Goal: Obtain resource: Download file/media

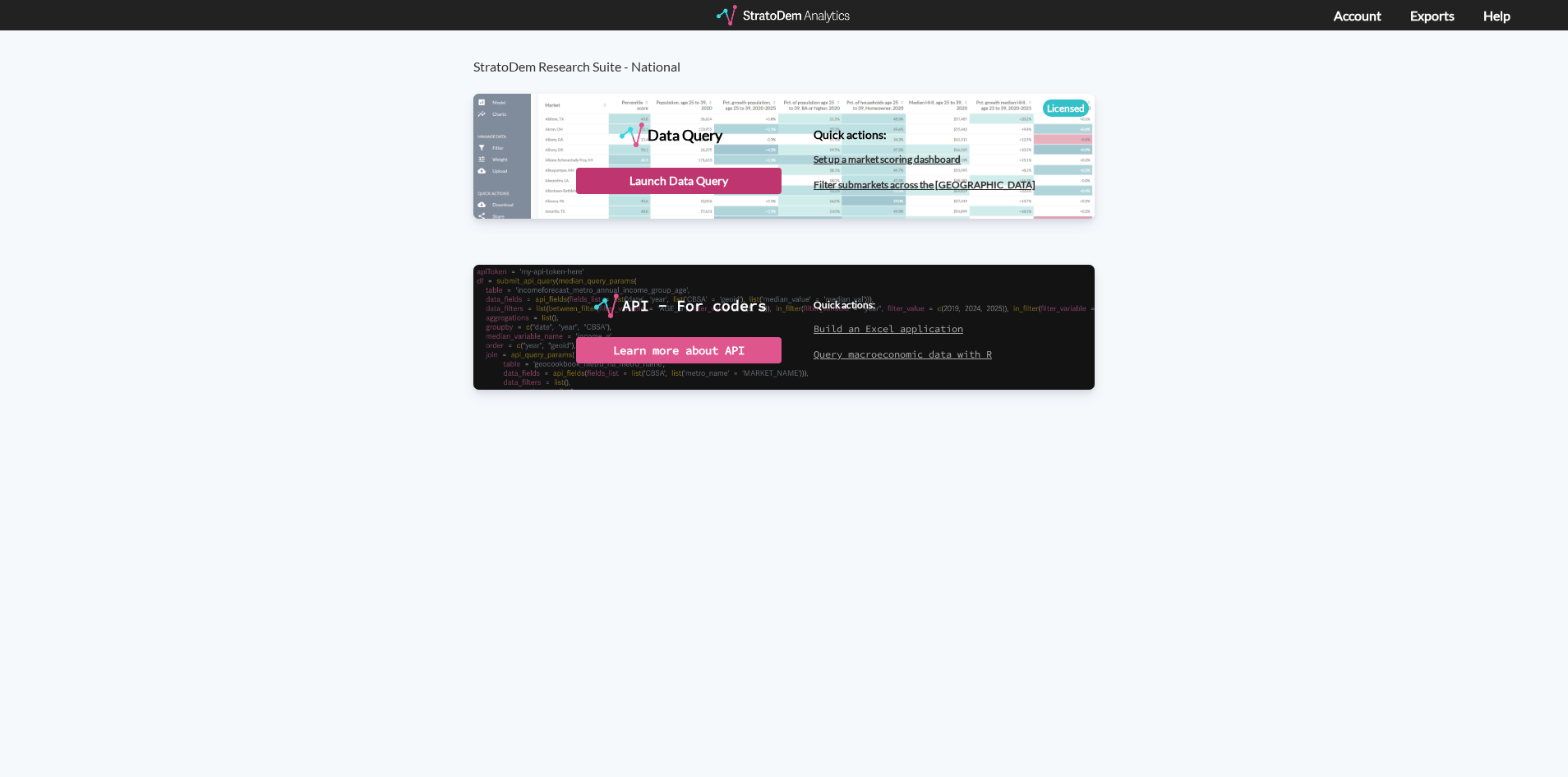
click at [656, 194] on div "Launch Data Query" at bounding box center [679, 181] width 206 height 26
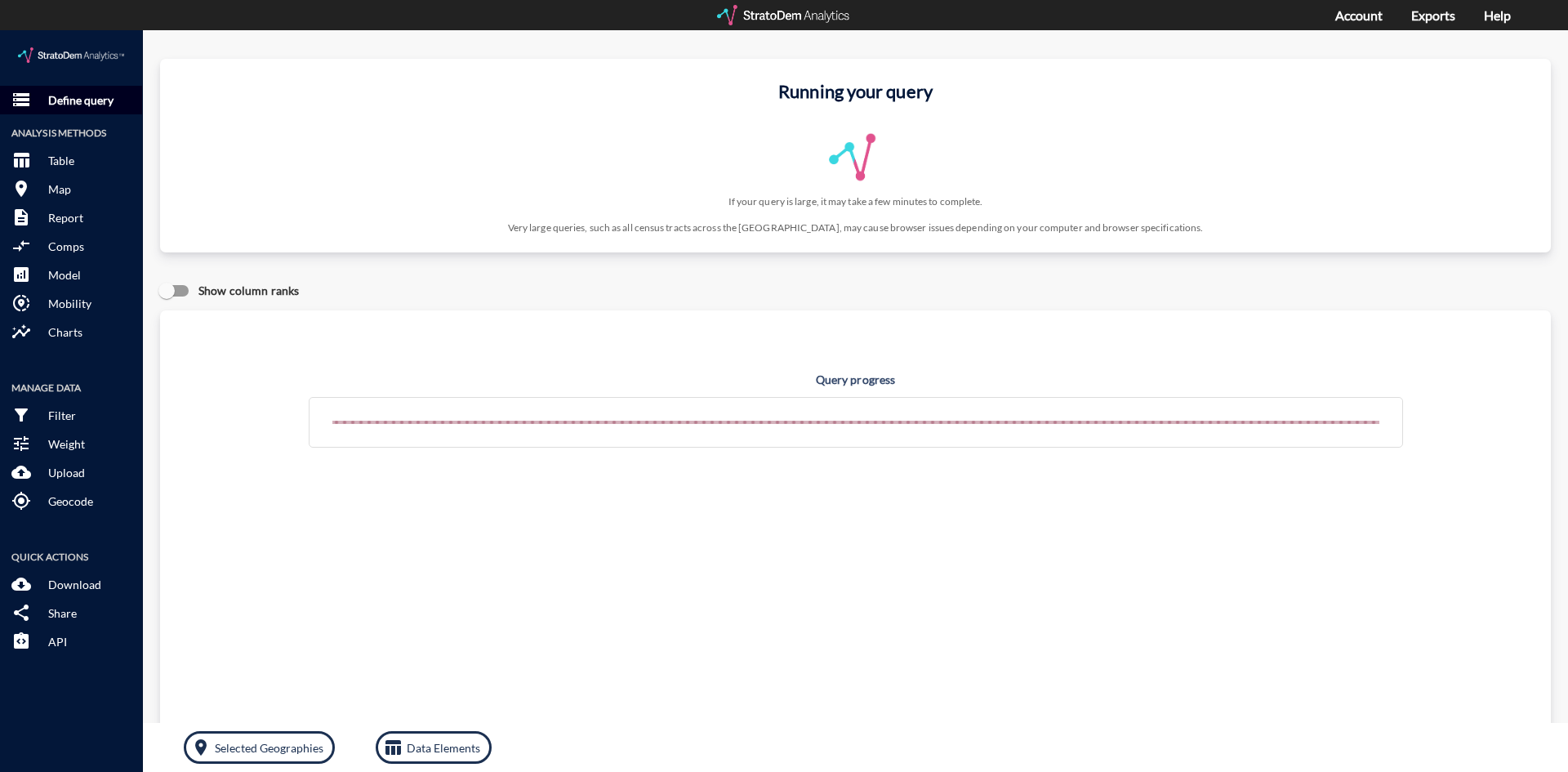
click p "Define query"
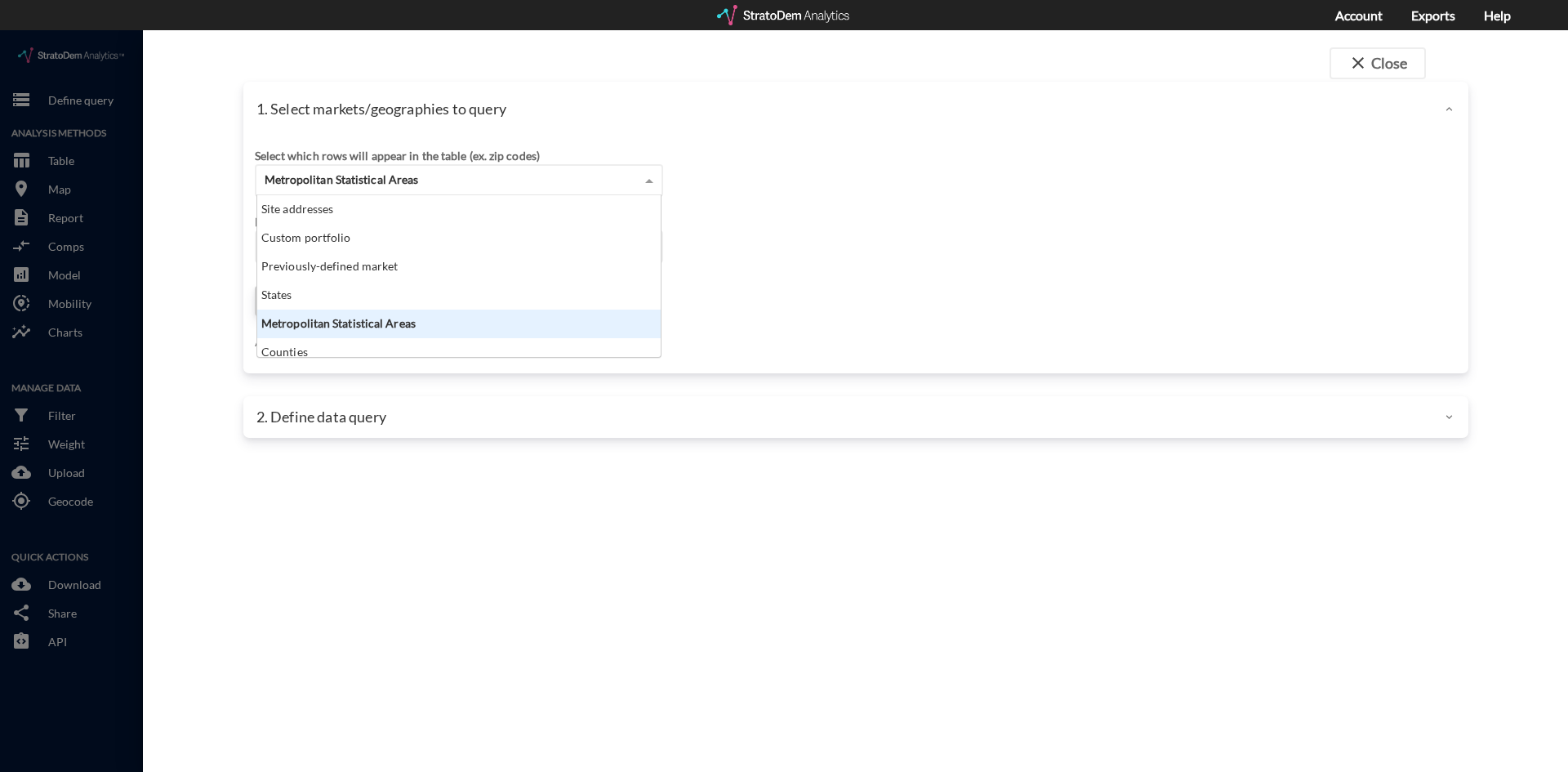
click div "Metropolitan Statistical Areas"
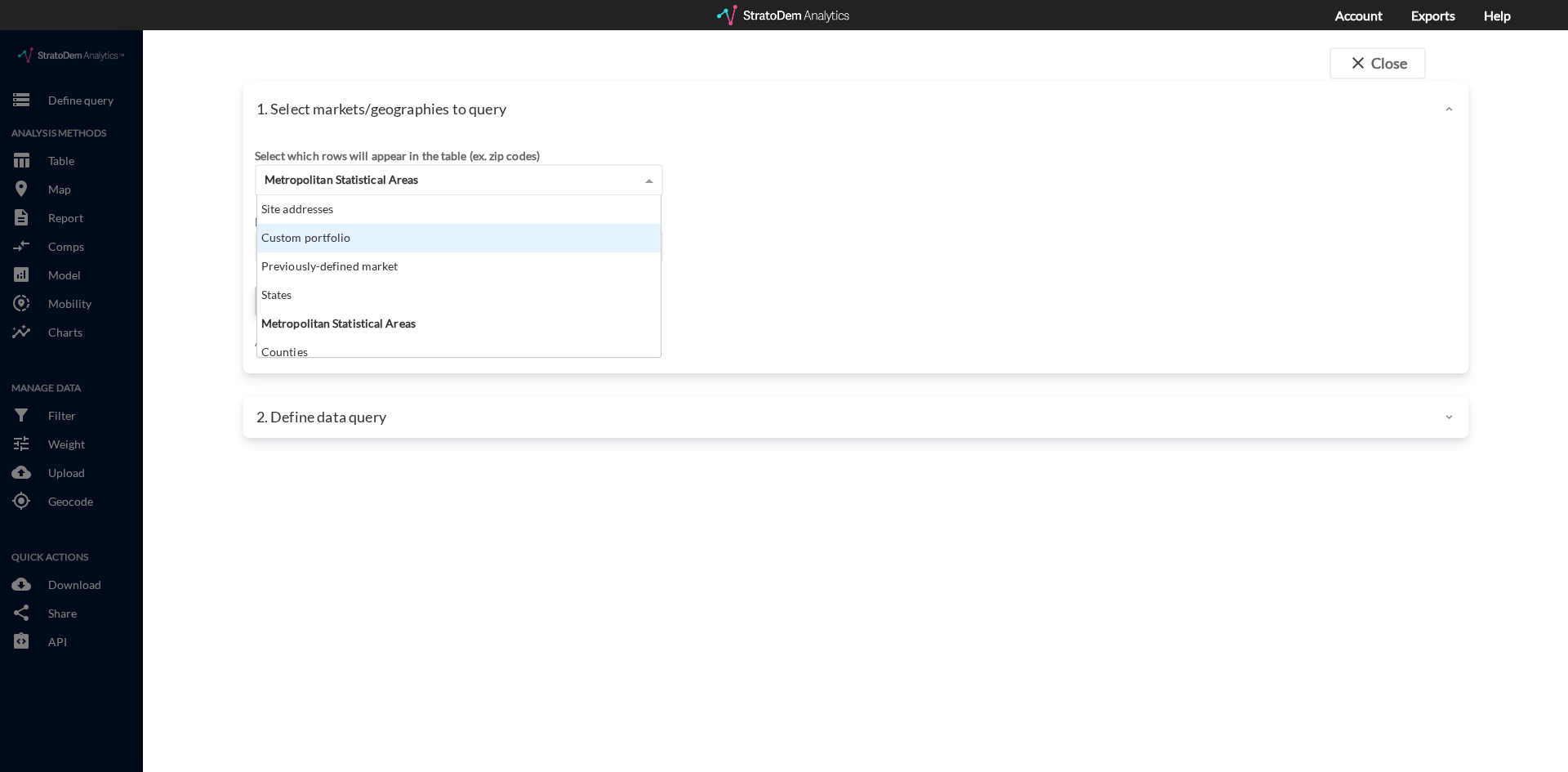
drag, startPoint x: 890, startPoint y: 218, endPoint x: 558, endPoint y: 233, distance: 332.3
click div "Select which rows will appear in the table (ex. zip codes) Metropolitan Statist…"
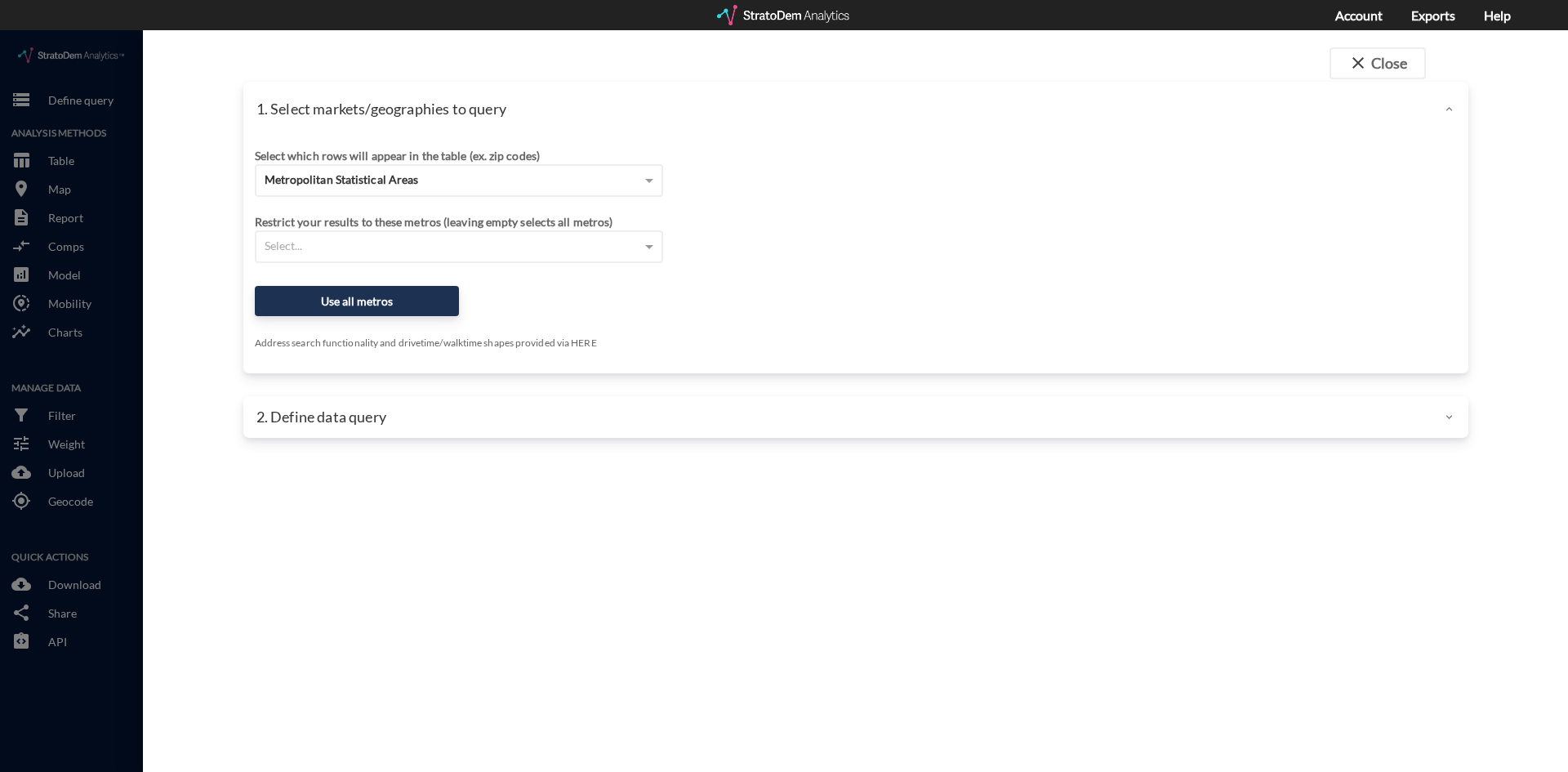
click div "Select which rows will appear in the table (ex. zip codes) Metropolitan Statist…"
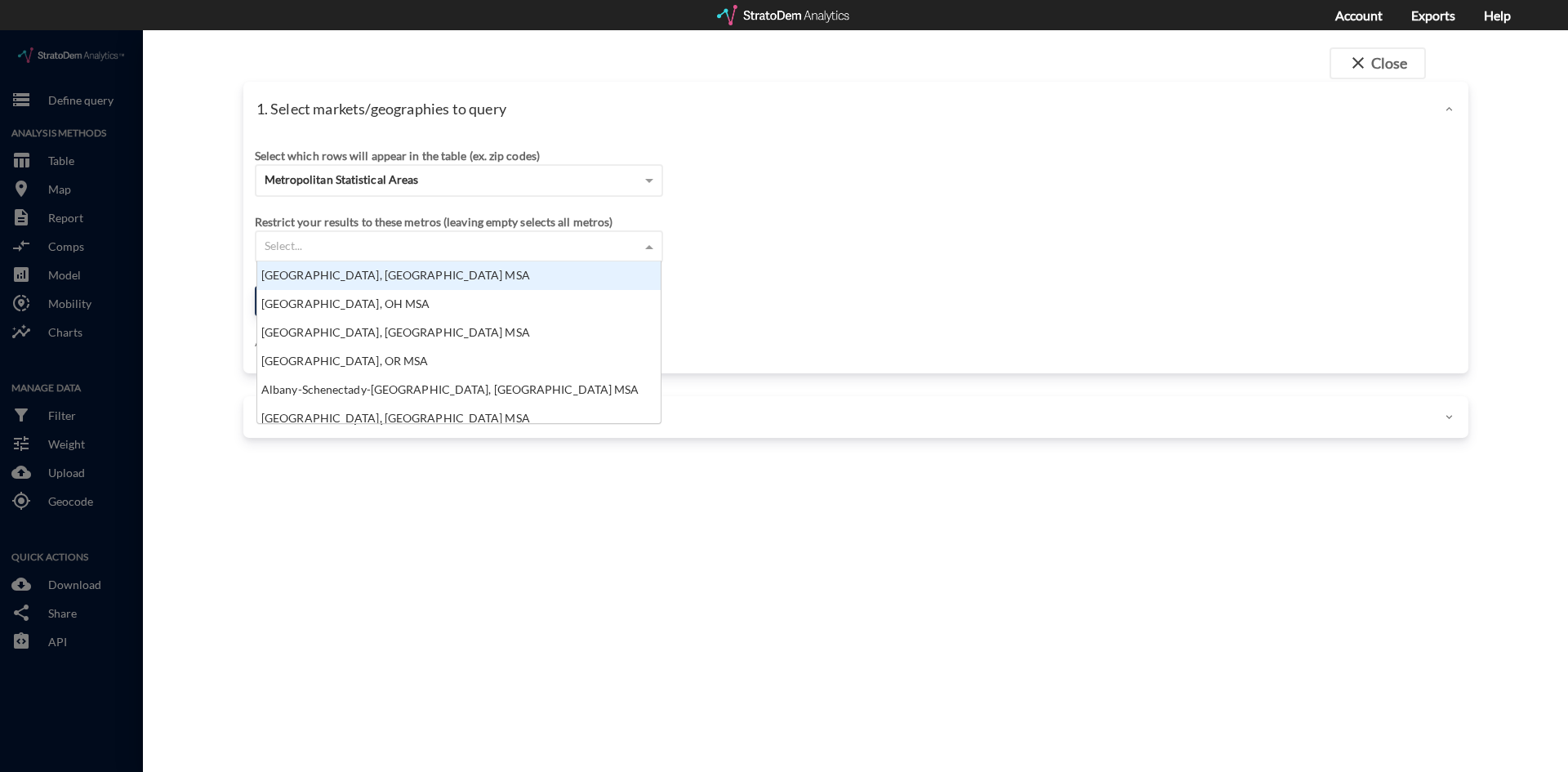
click div "Select..."
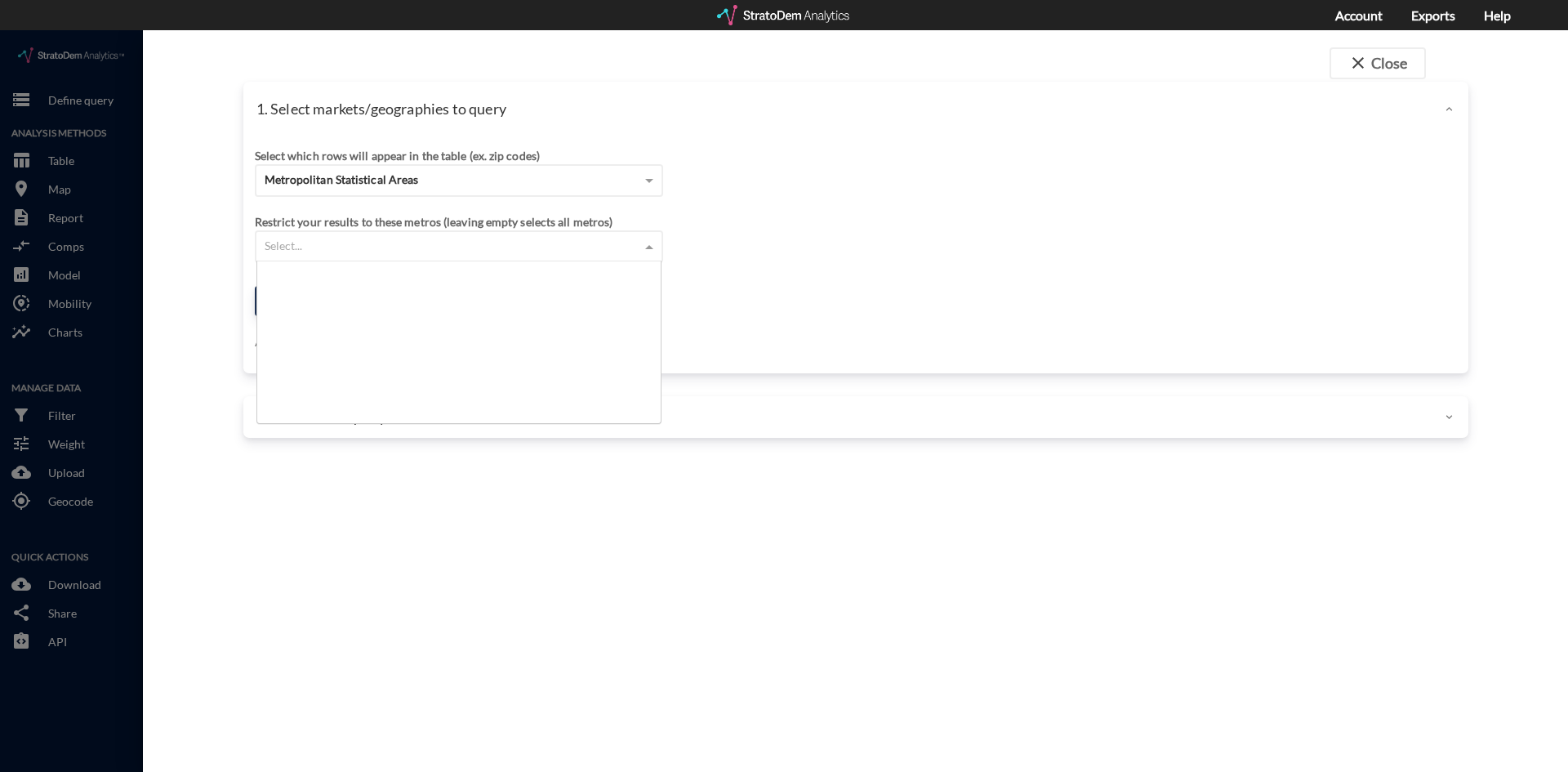
scroll to position [1715, 0]
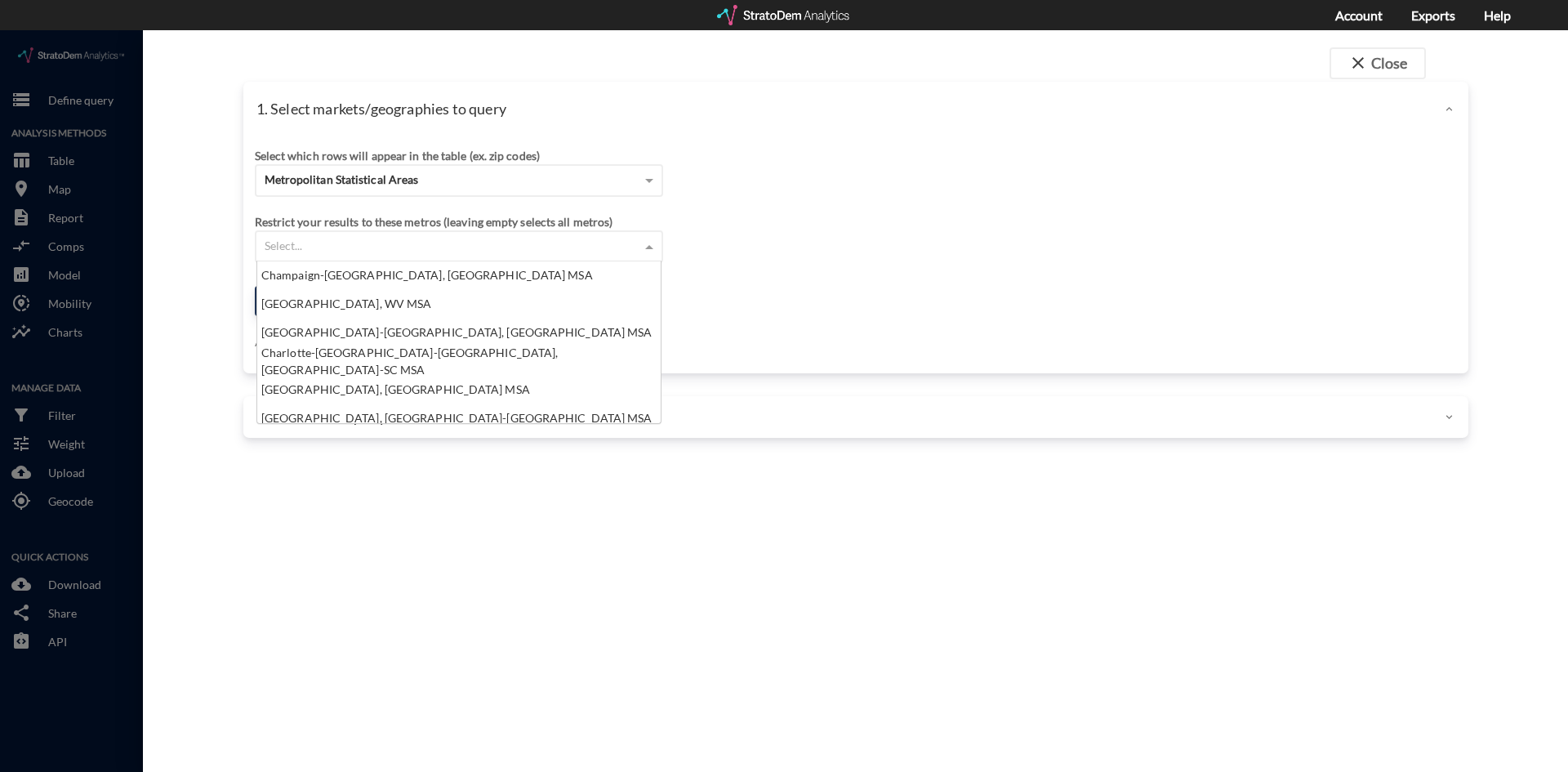
click div "Select..."
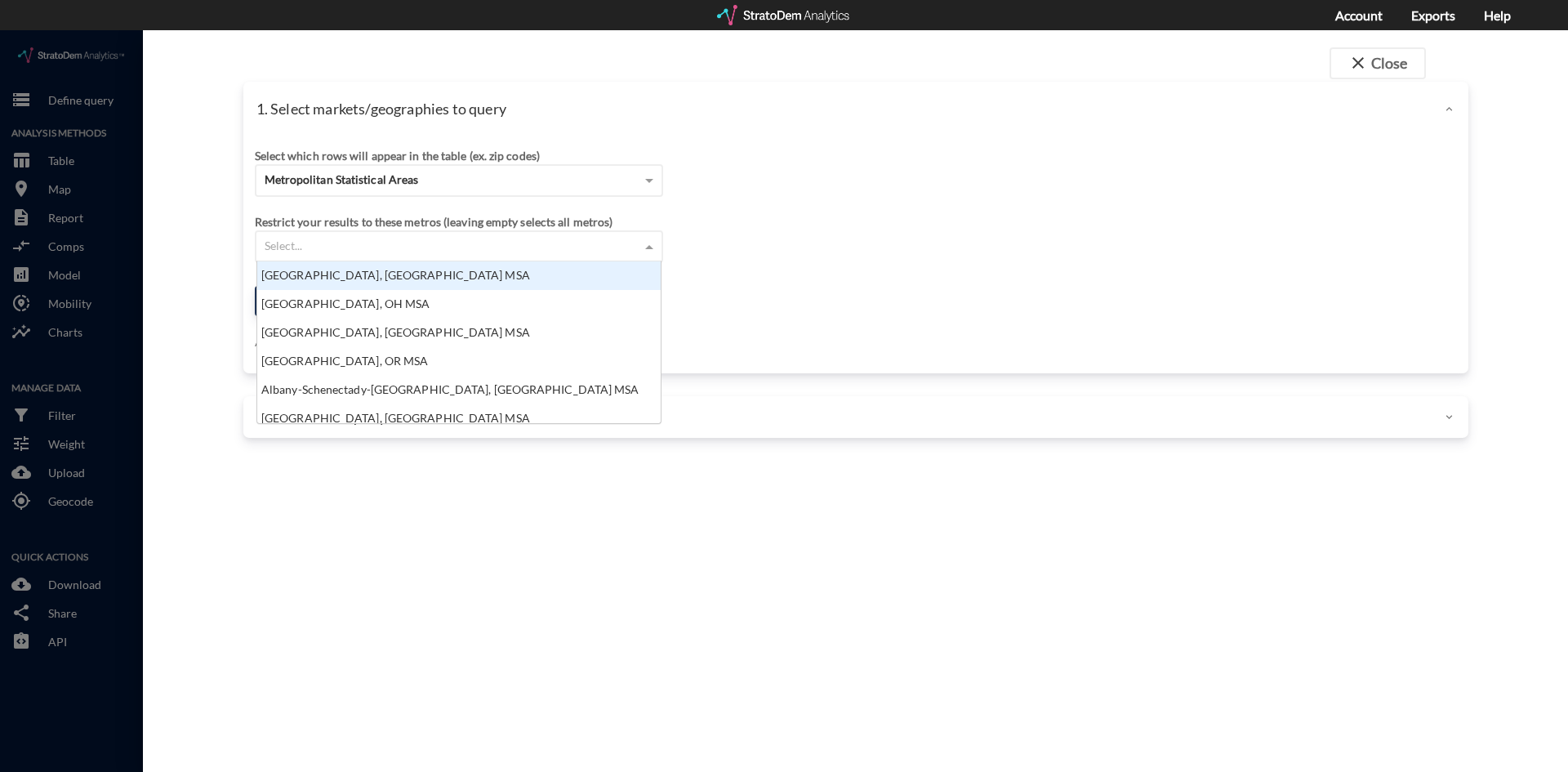
click div "Select which rows will appear in the table (ex. zip codes) Metropolitan Statist…"
click div "Select..."
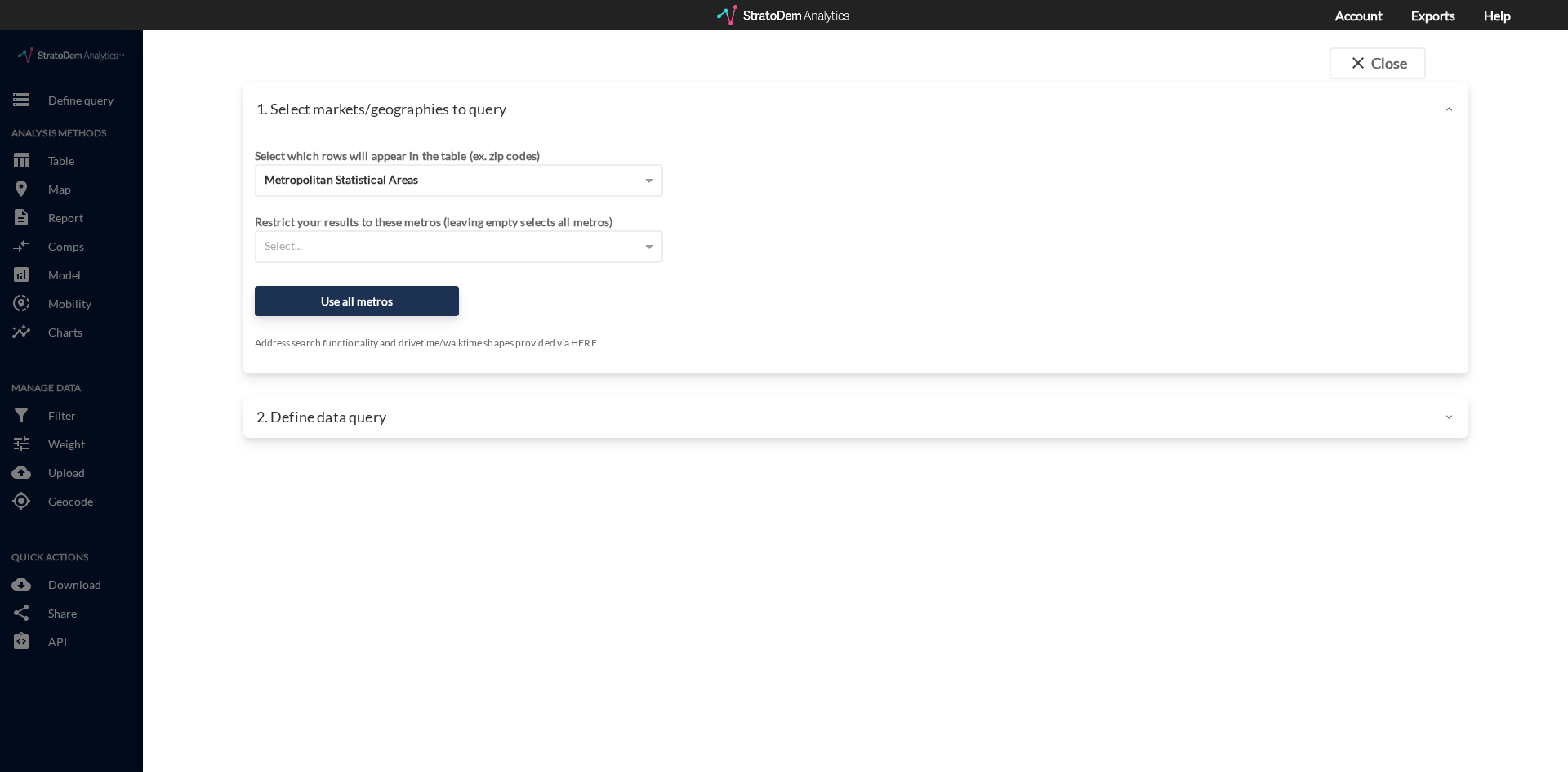
click div "Select..."
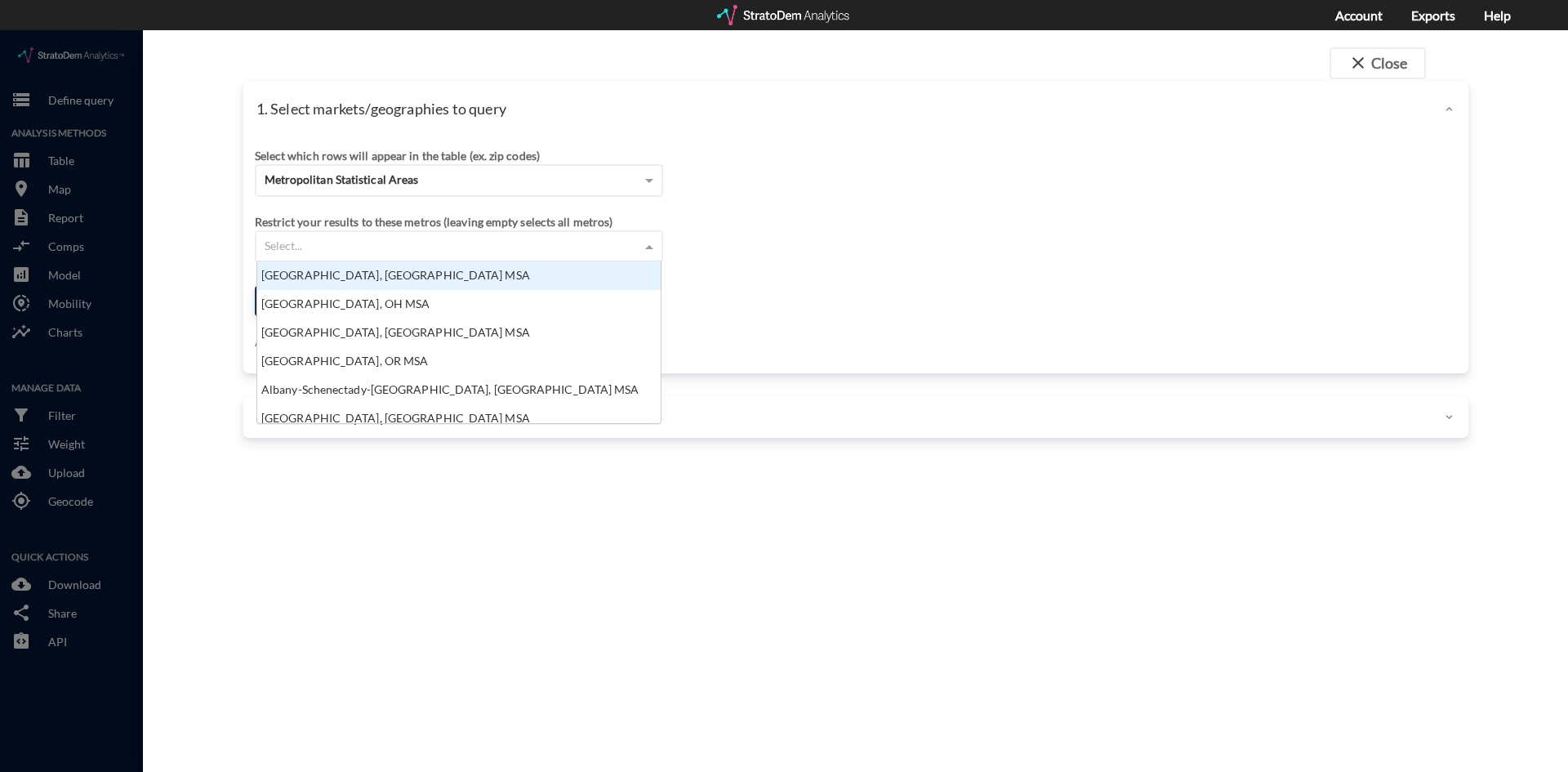
click div "Select..."
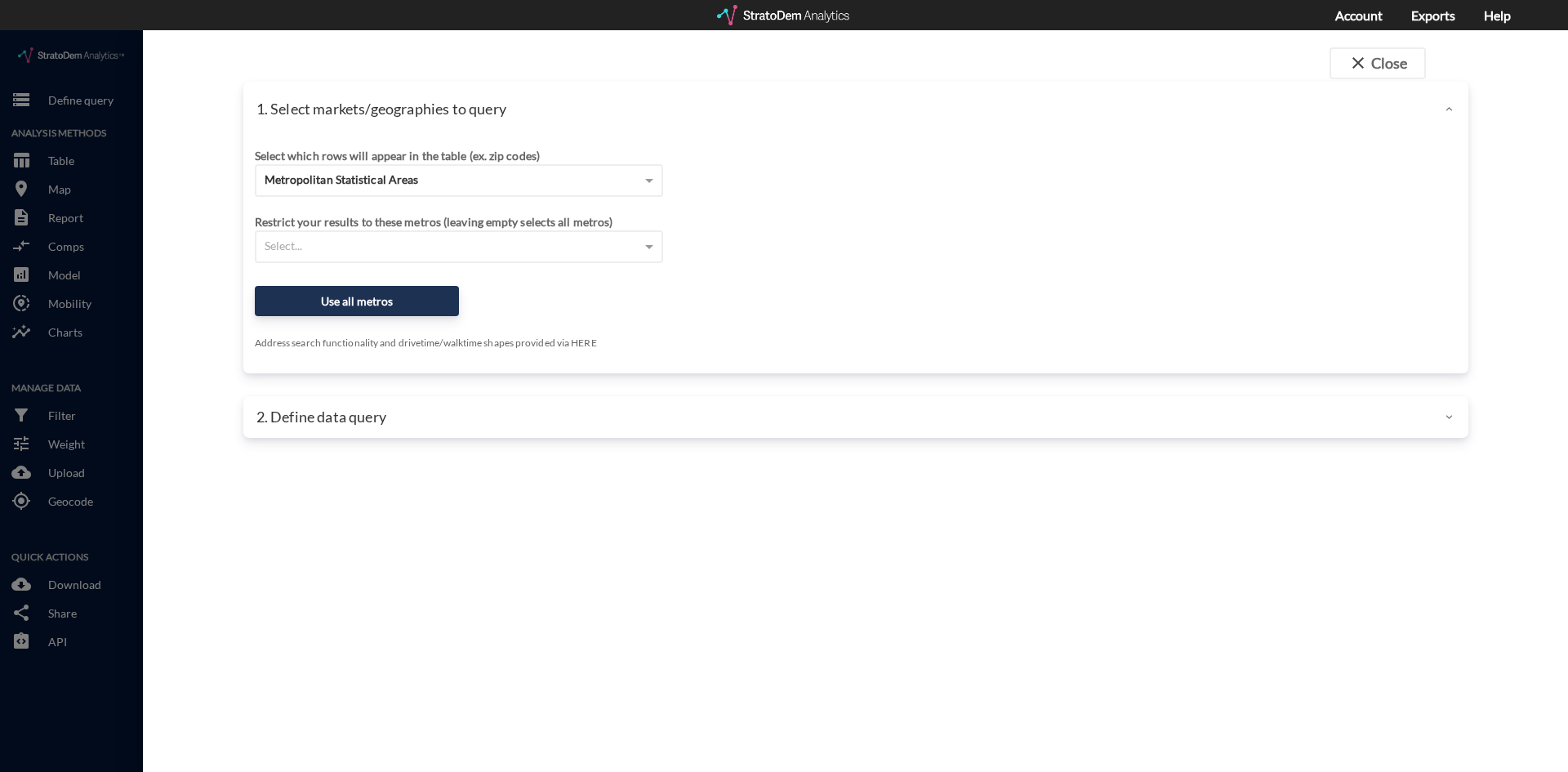
click div "Restrict your results to these metros (leaving empty selects all metros) Select…"
click div "Select..."
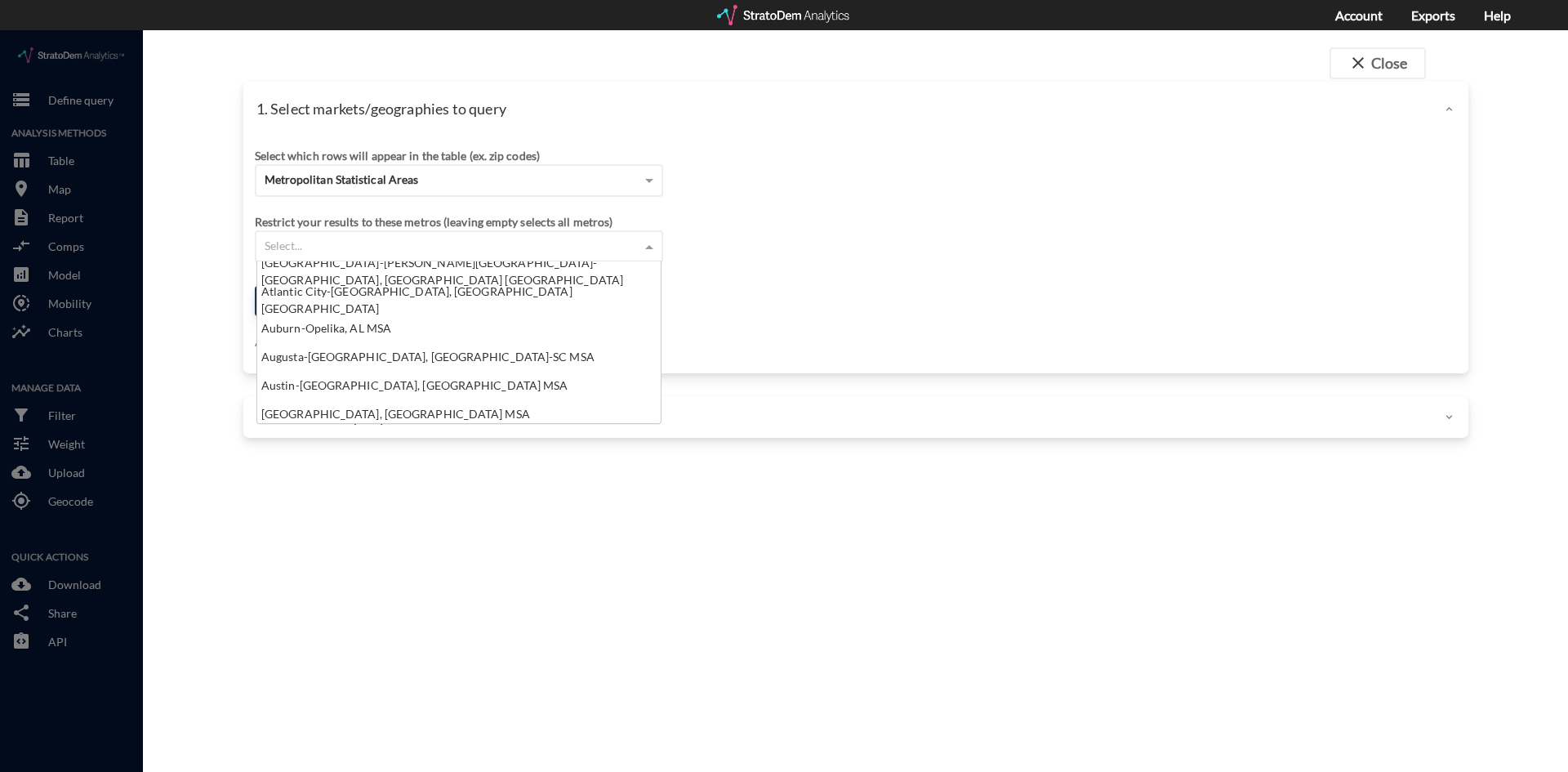
scroll to position [486, 0]
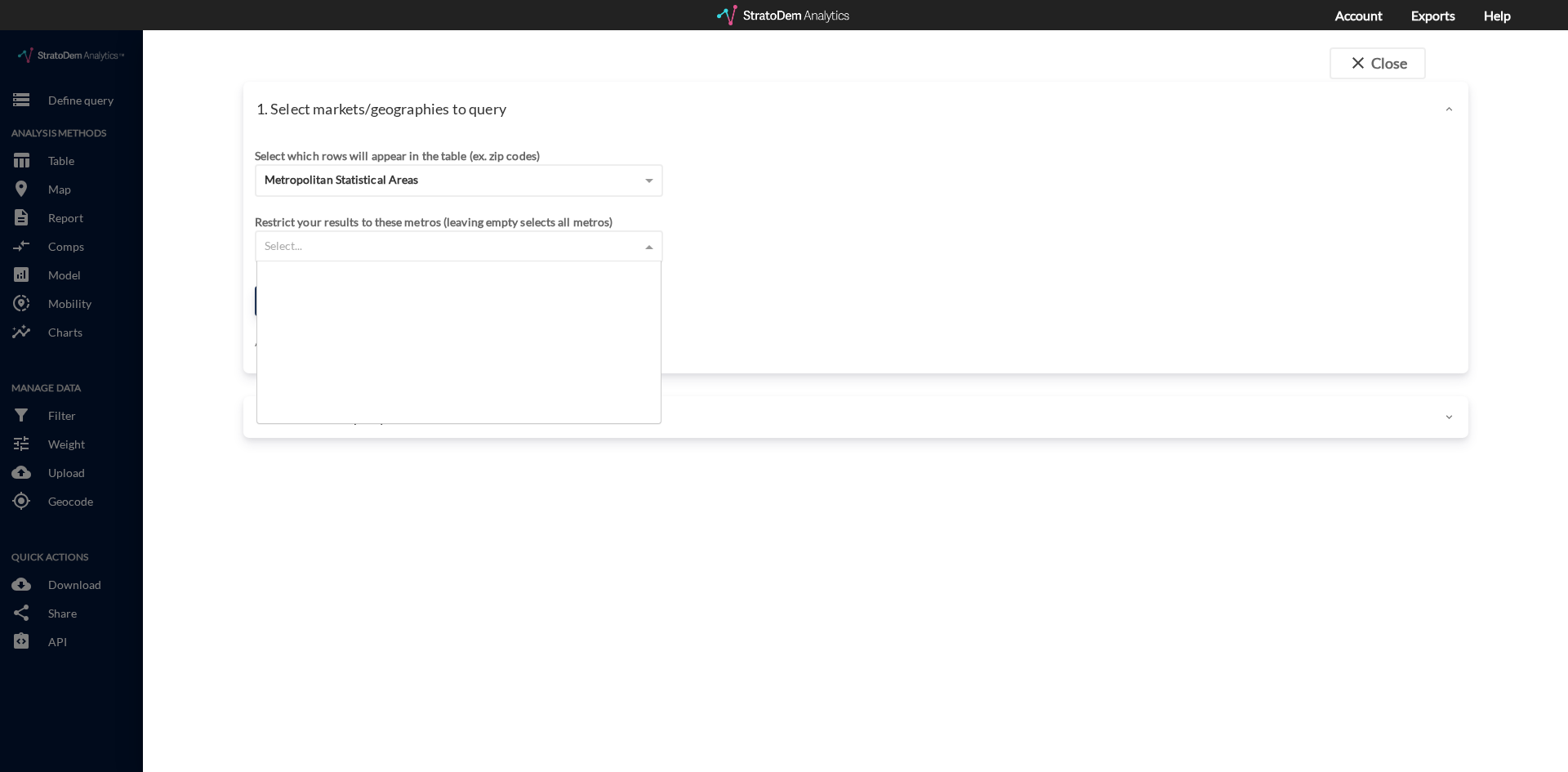
click div "Select..."
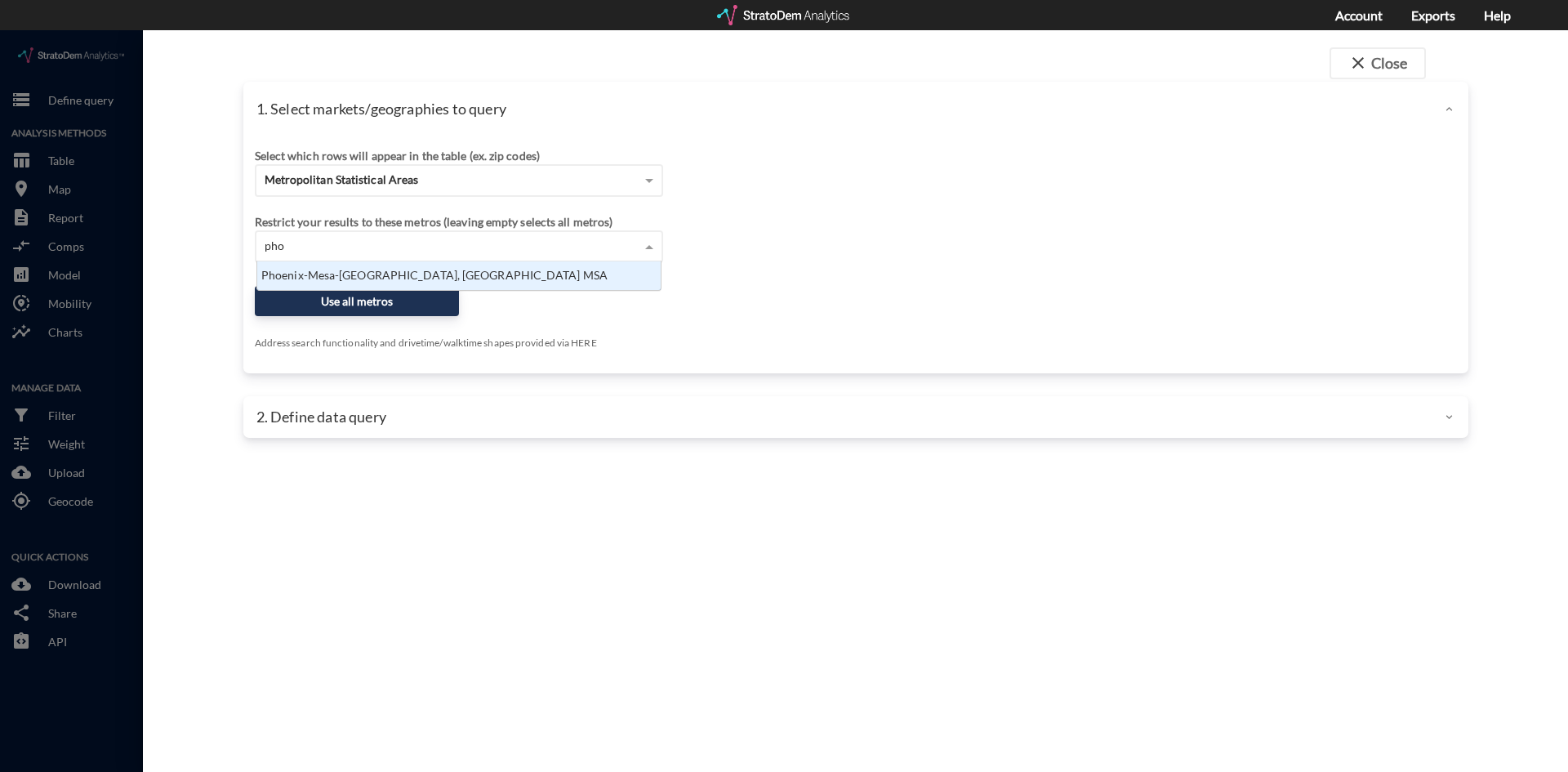
scroll to position [16, 394]
type input "phoen"
click div "Phoenix-Mesa-Scottsdale, AZ MSA"
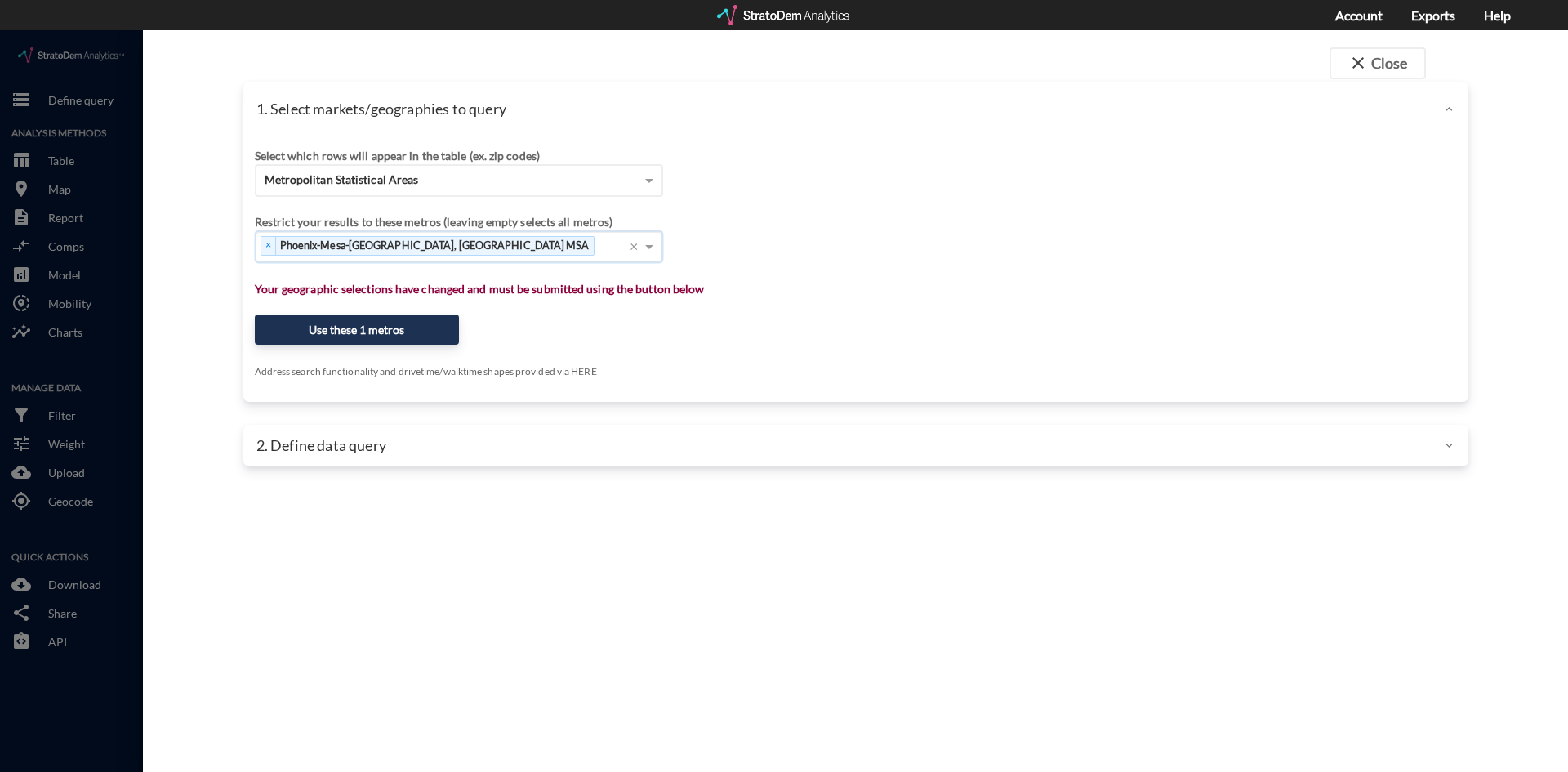
click p "2. Define data query"
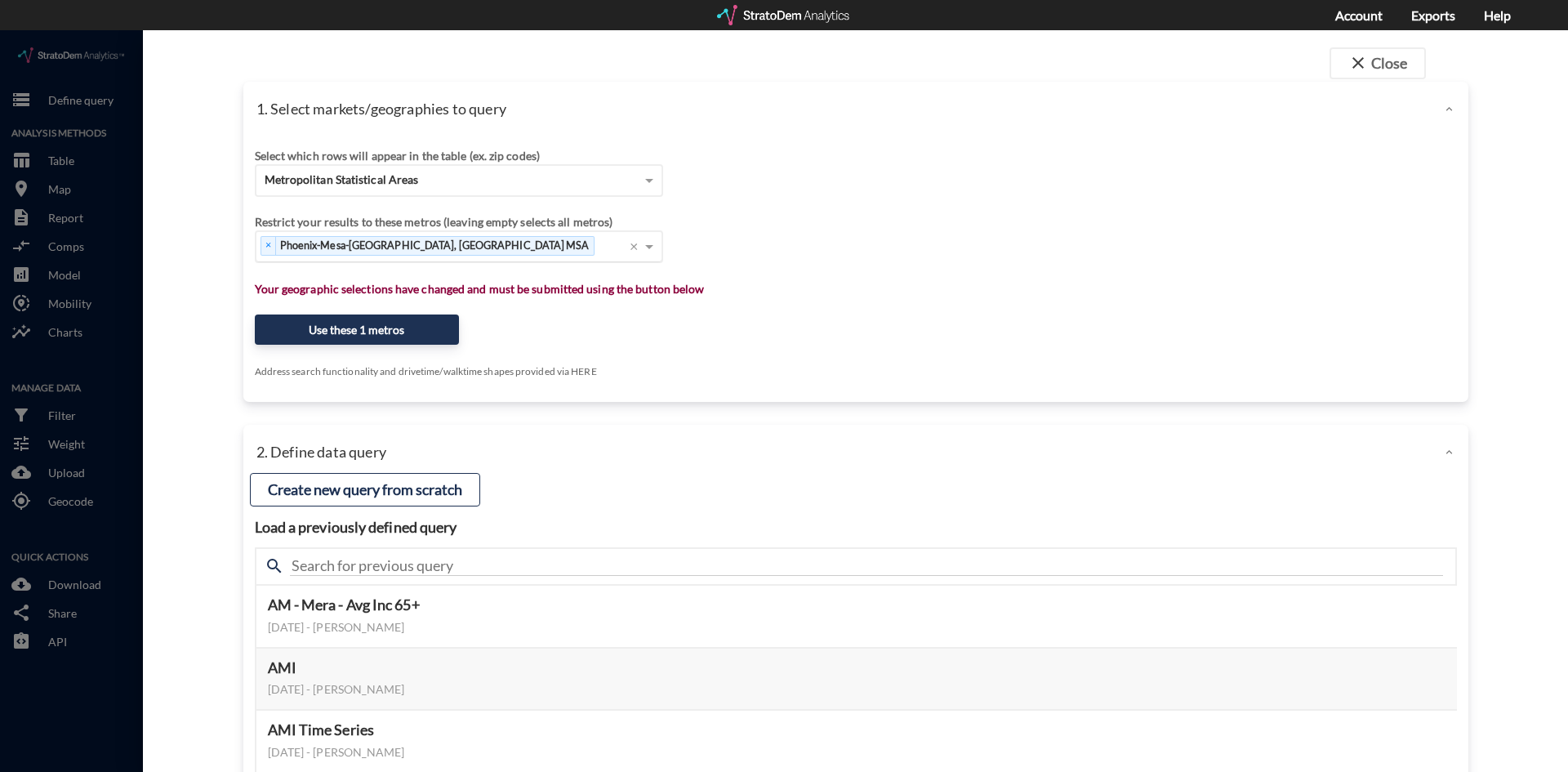
click div "search"
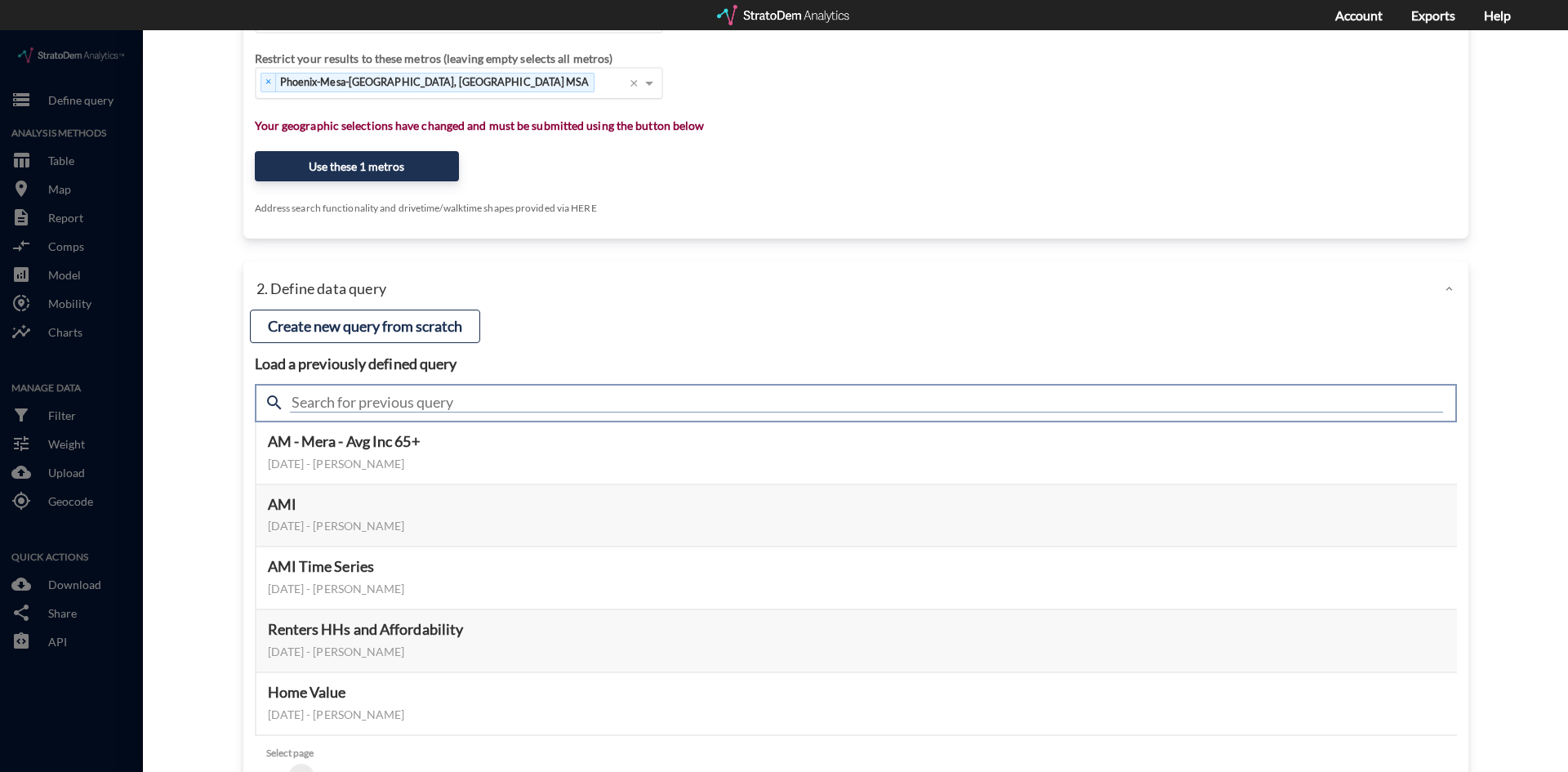
click input "text"
type input "age x"
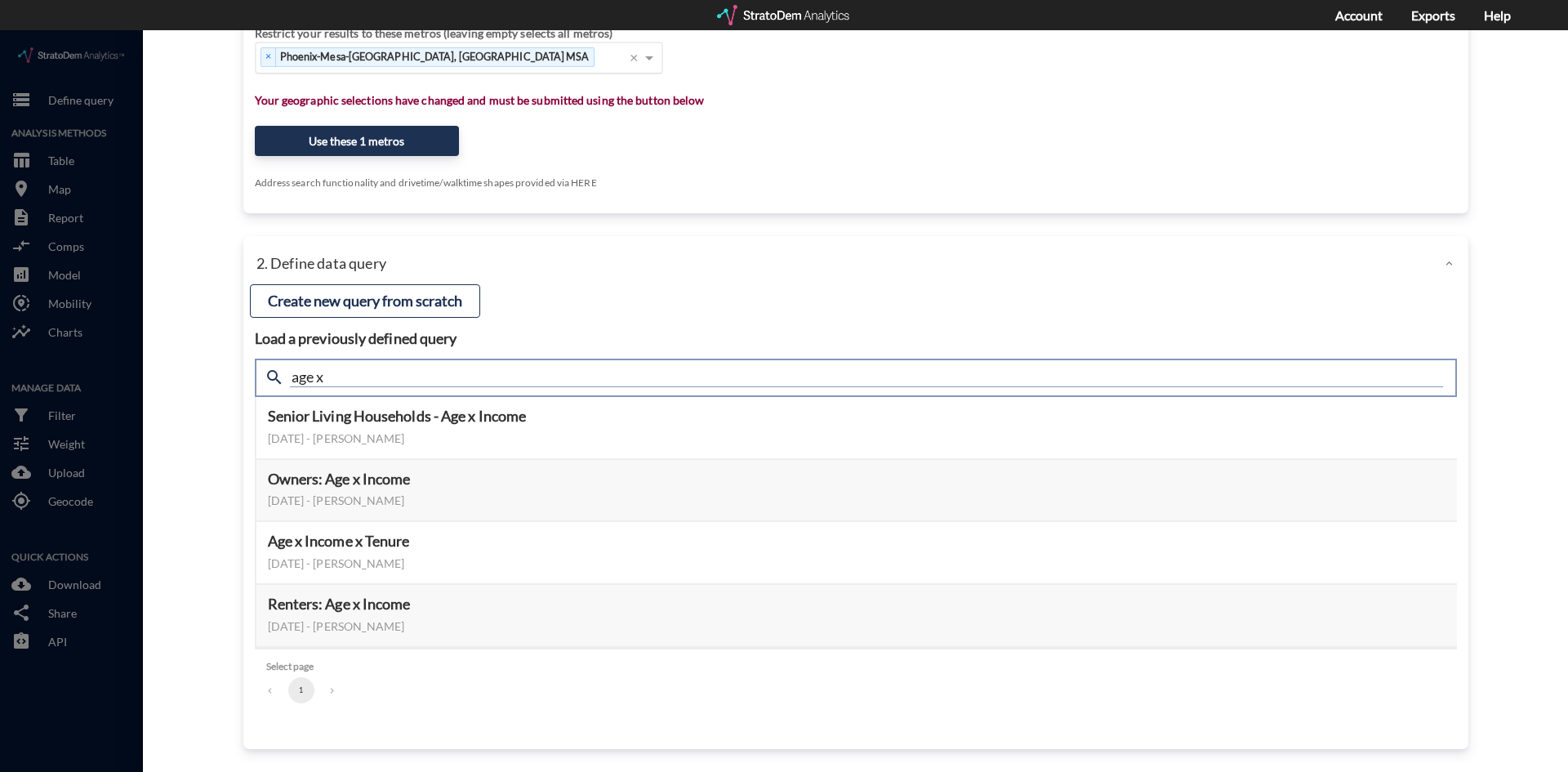
click input "age x"
click button "Select this query"
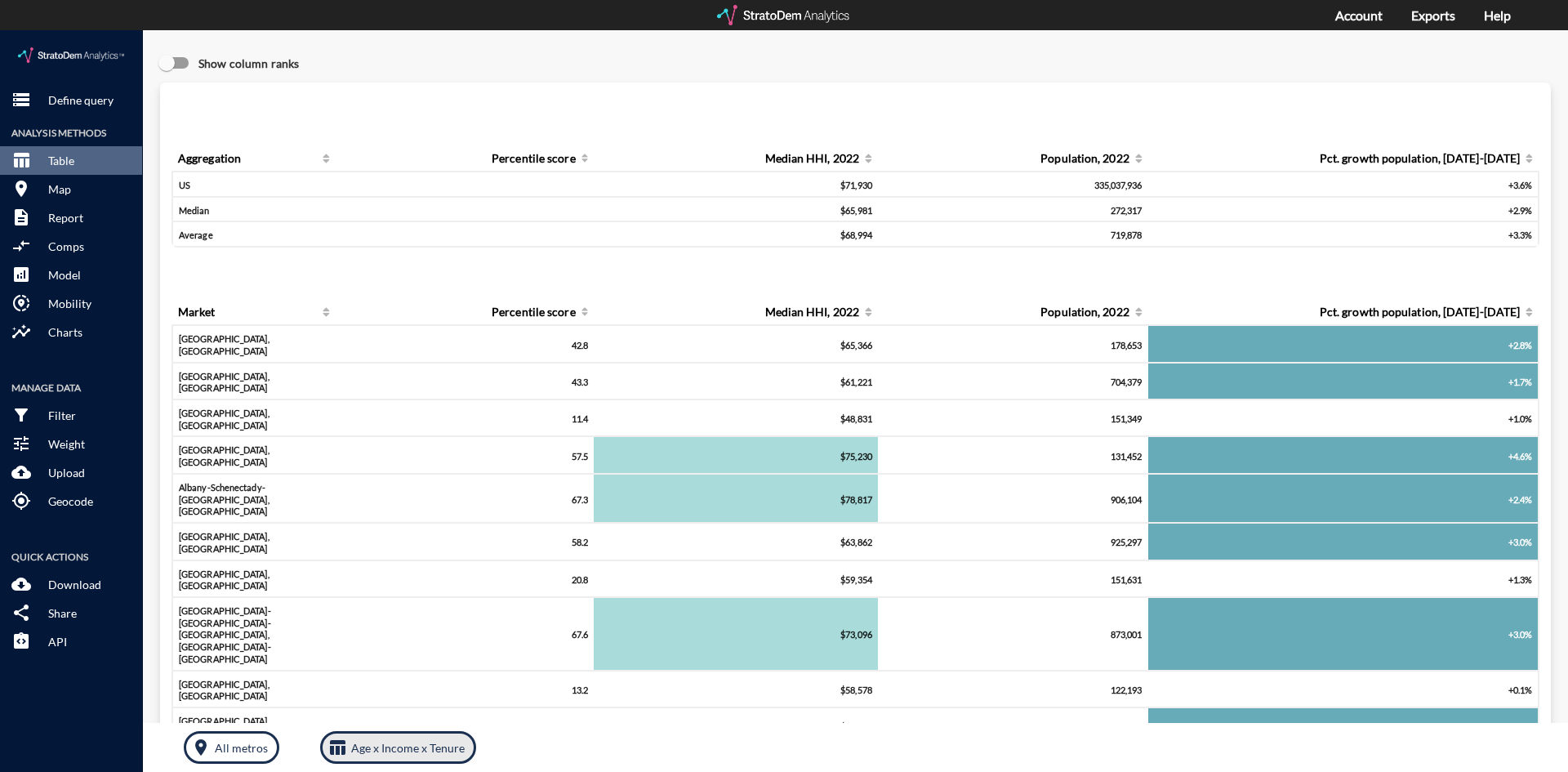
click p "Age x Income x Tenure"
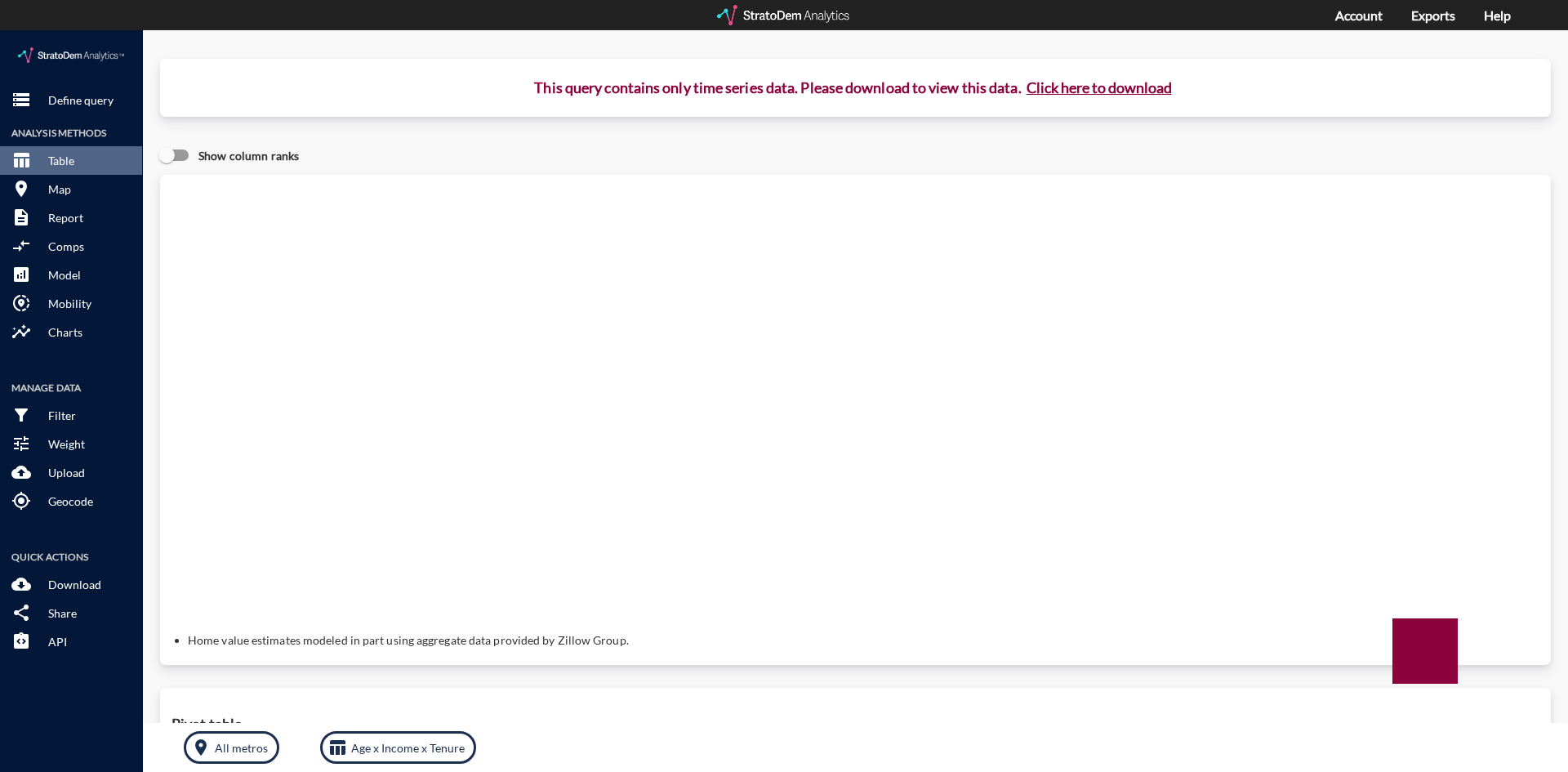
click body "/vantagepoint/us/-1 storage Define query Analysis Methods table_chart Table roo…"
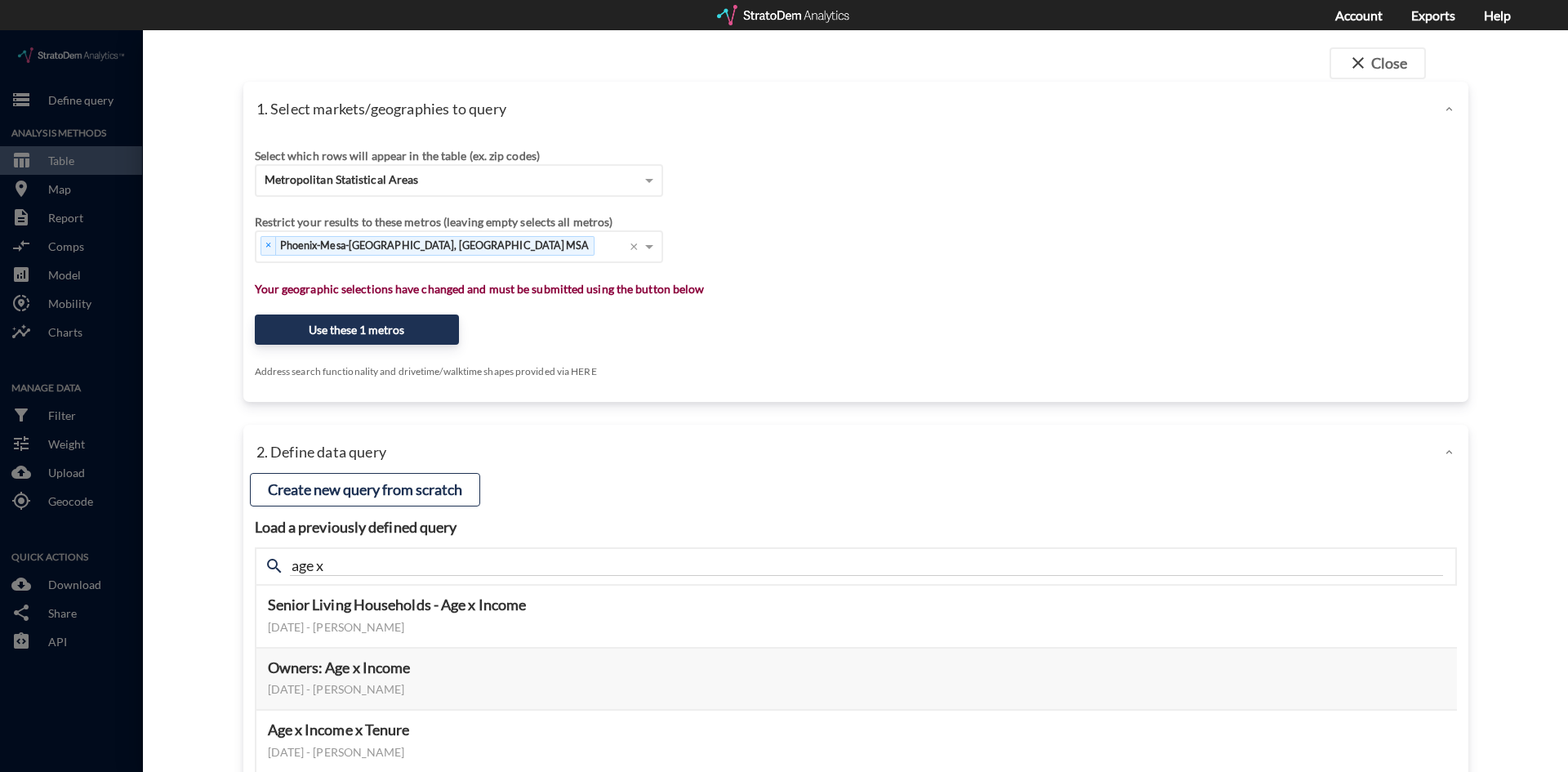
click at [1447, 23] on div "Account Exports Help" at bounding box center [1438, 15] width 205 height 31
click at [1445, 16] on link "Exports" at bounding box center [1433, 15] width 44 height 16
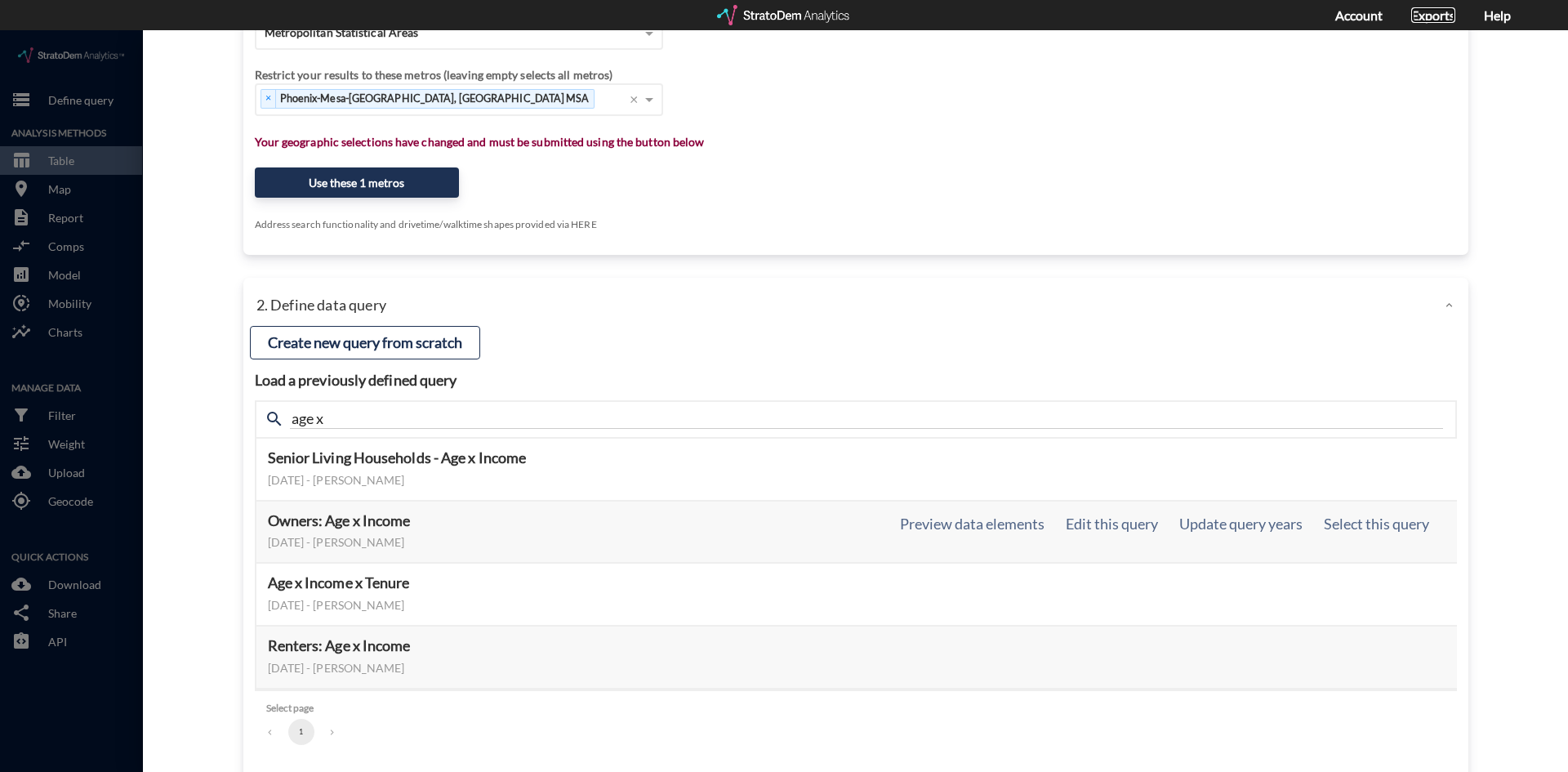
scroll to position [163, 0]
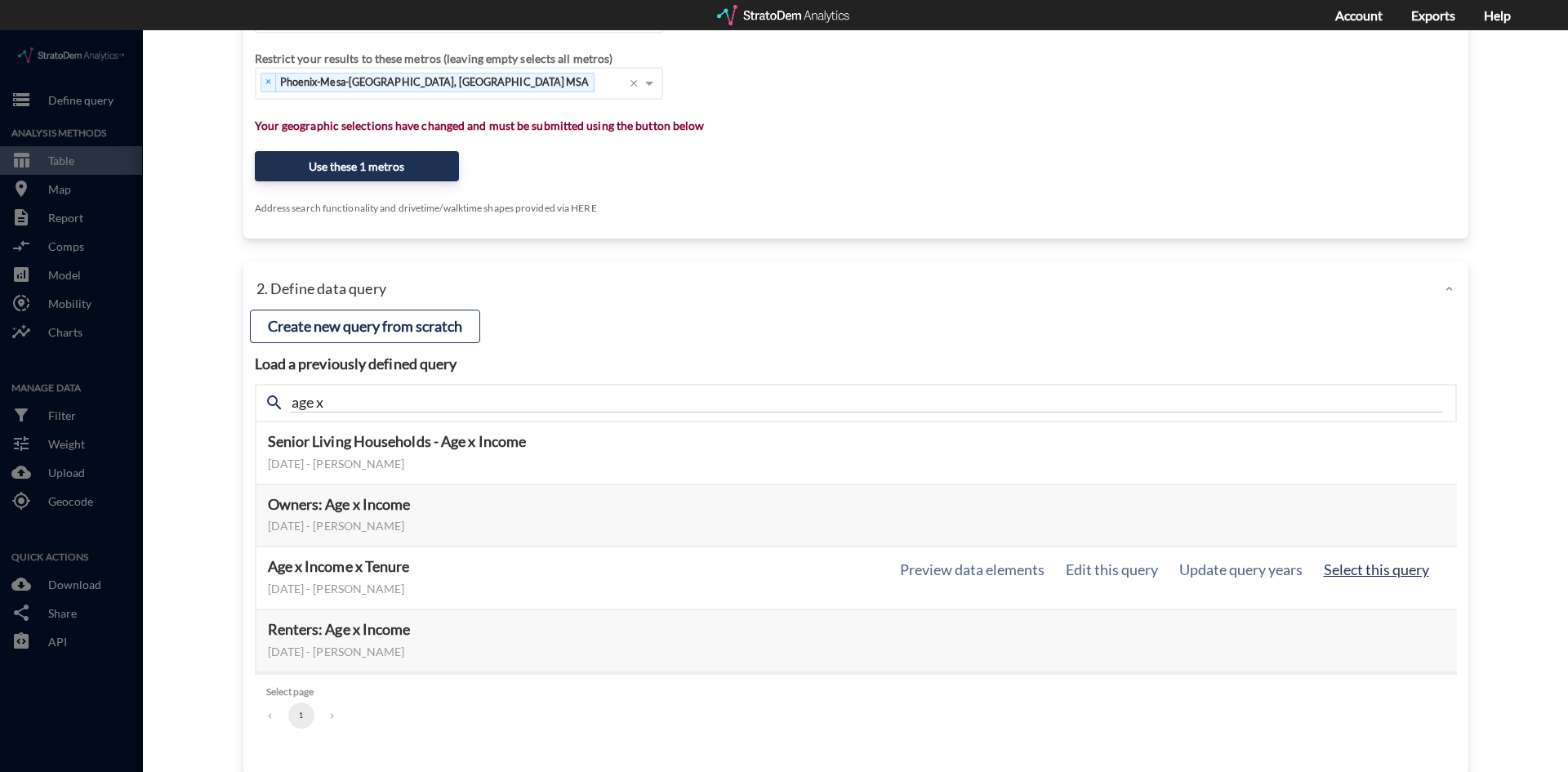
click button "Select this query"
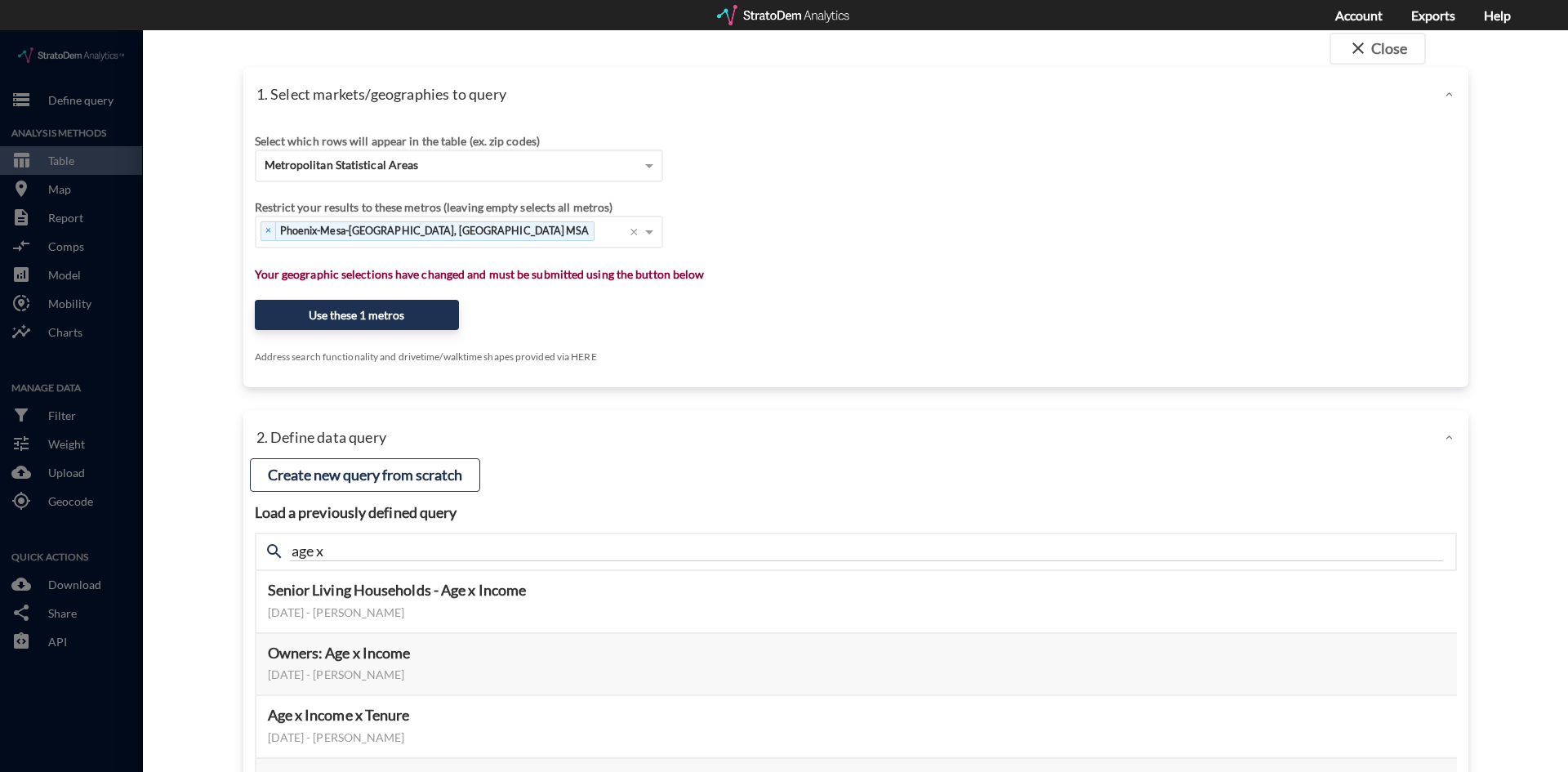
scroll to position [0, 0]
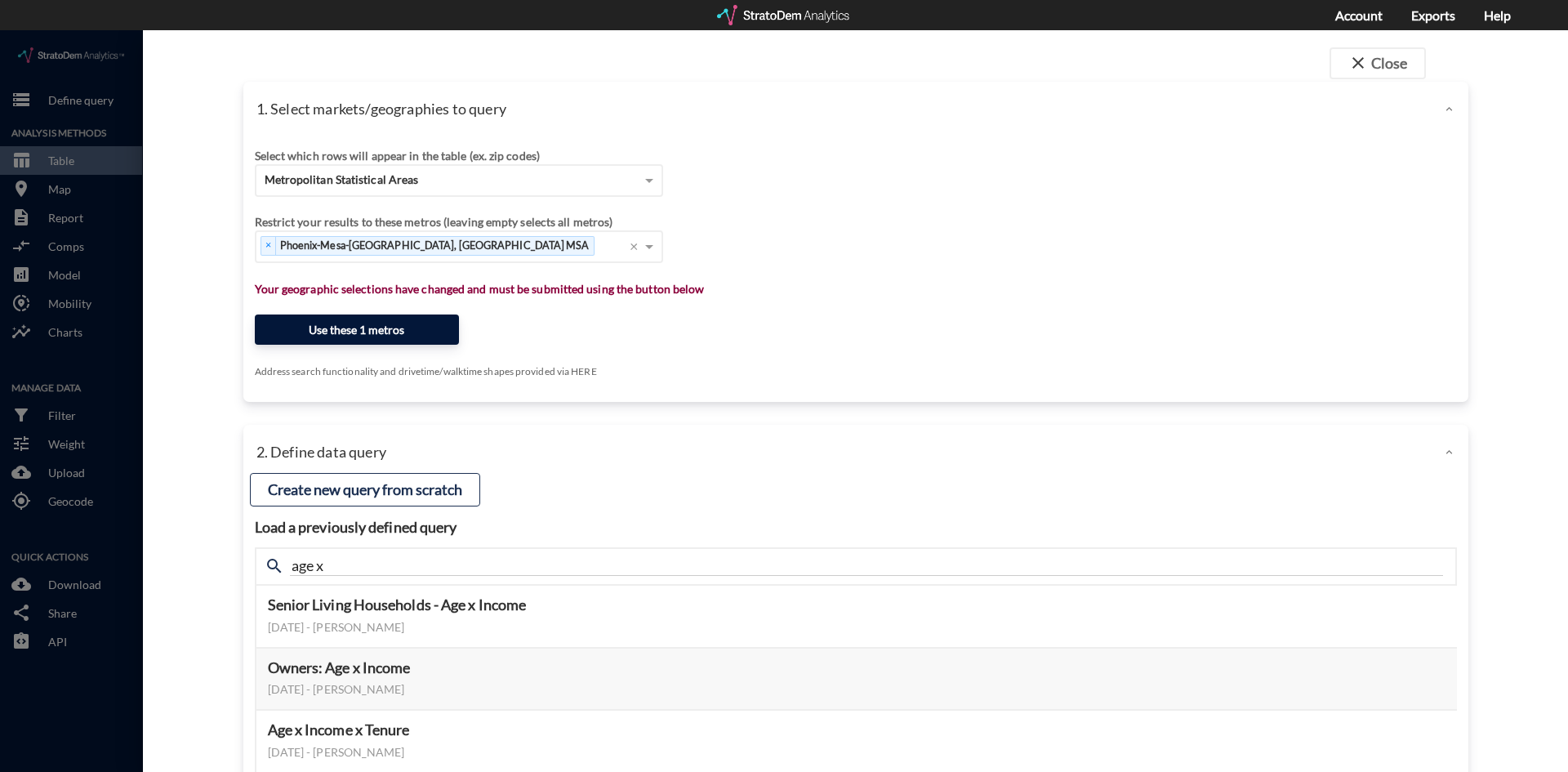
click button "Use these 1 metros"
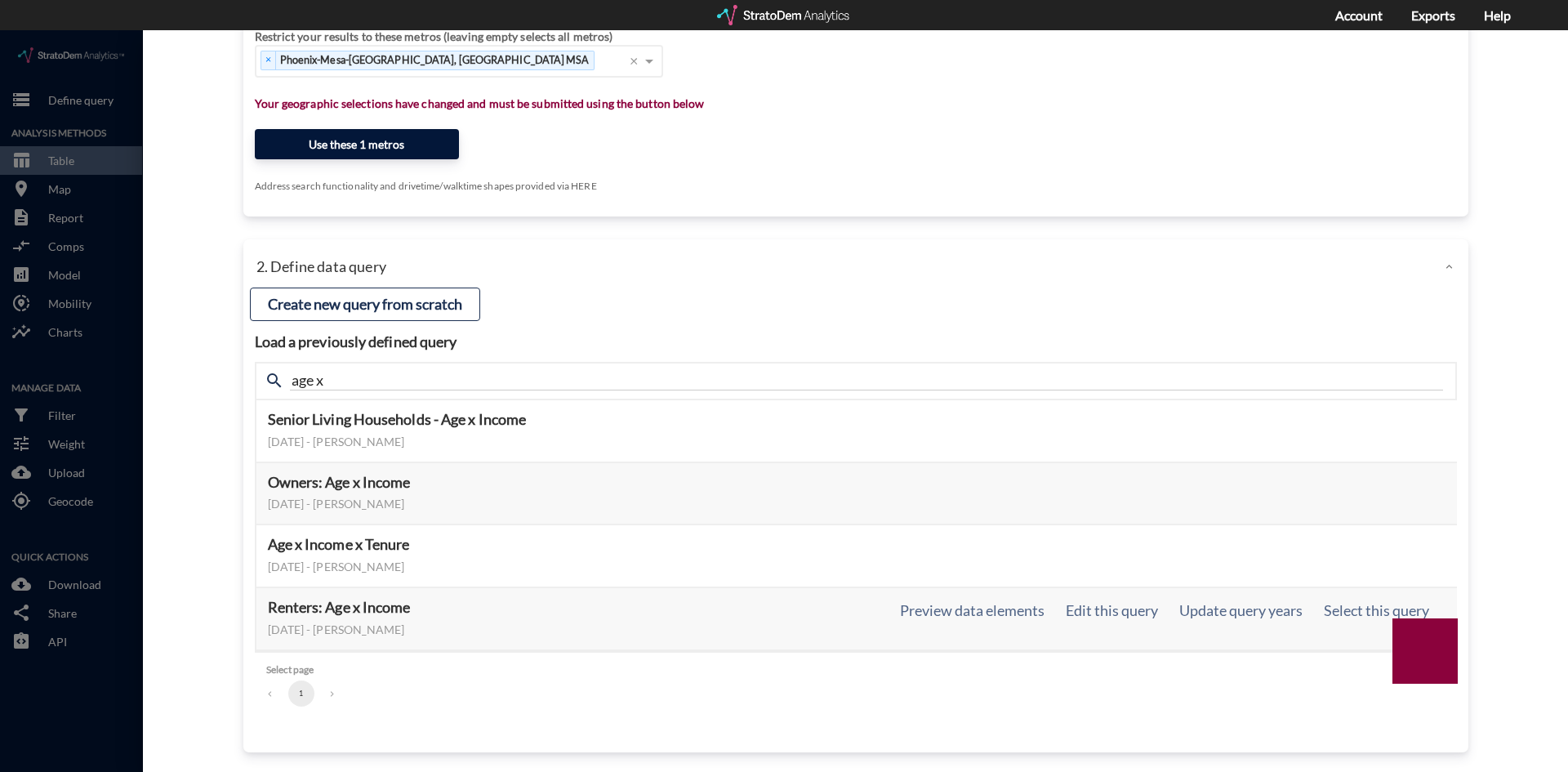
scroll to position [189, 0]
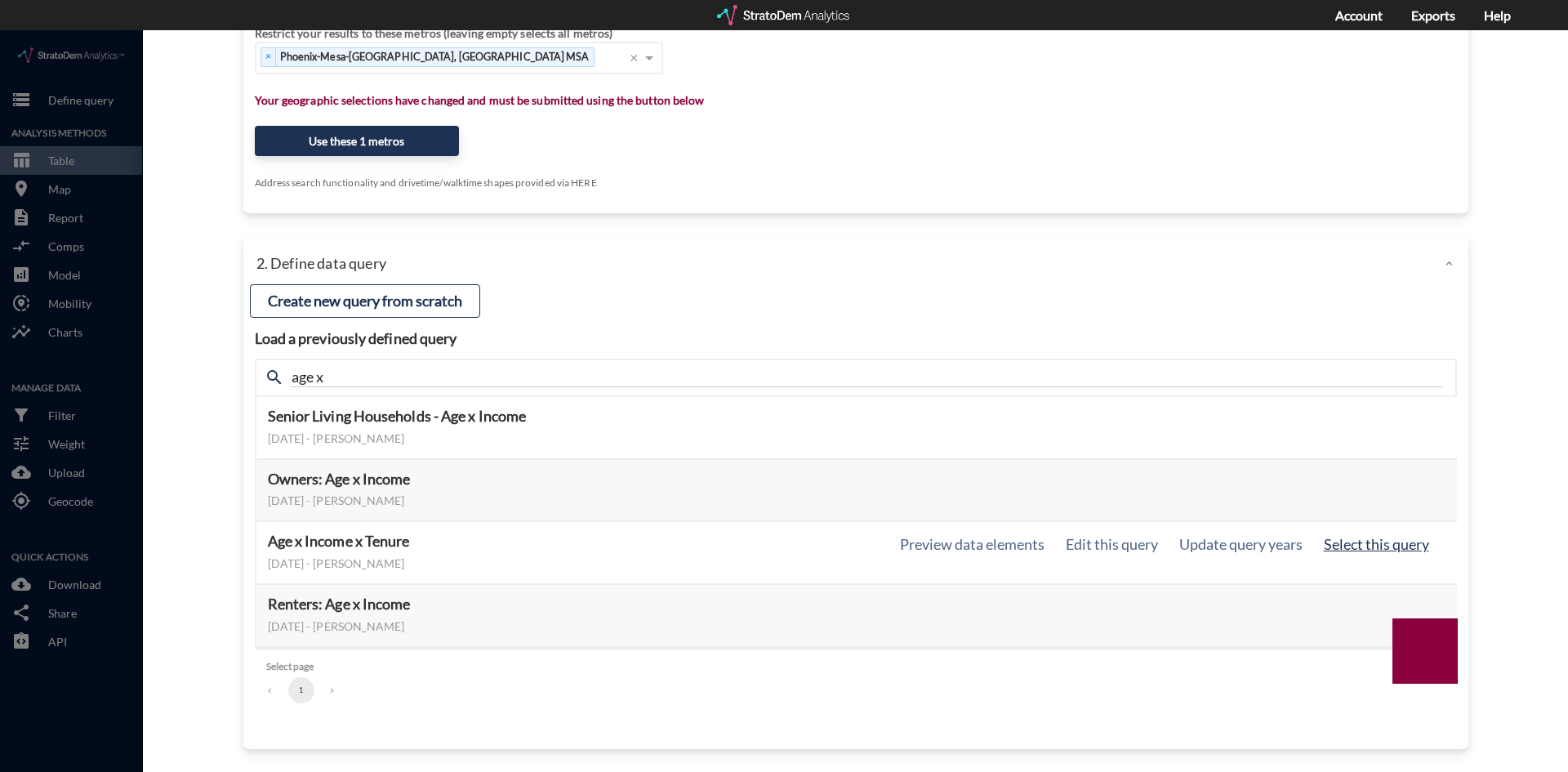
click button "Select this query"
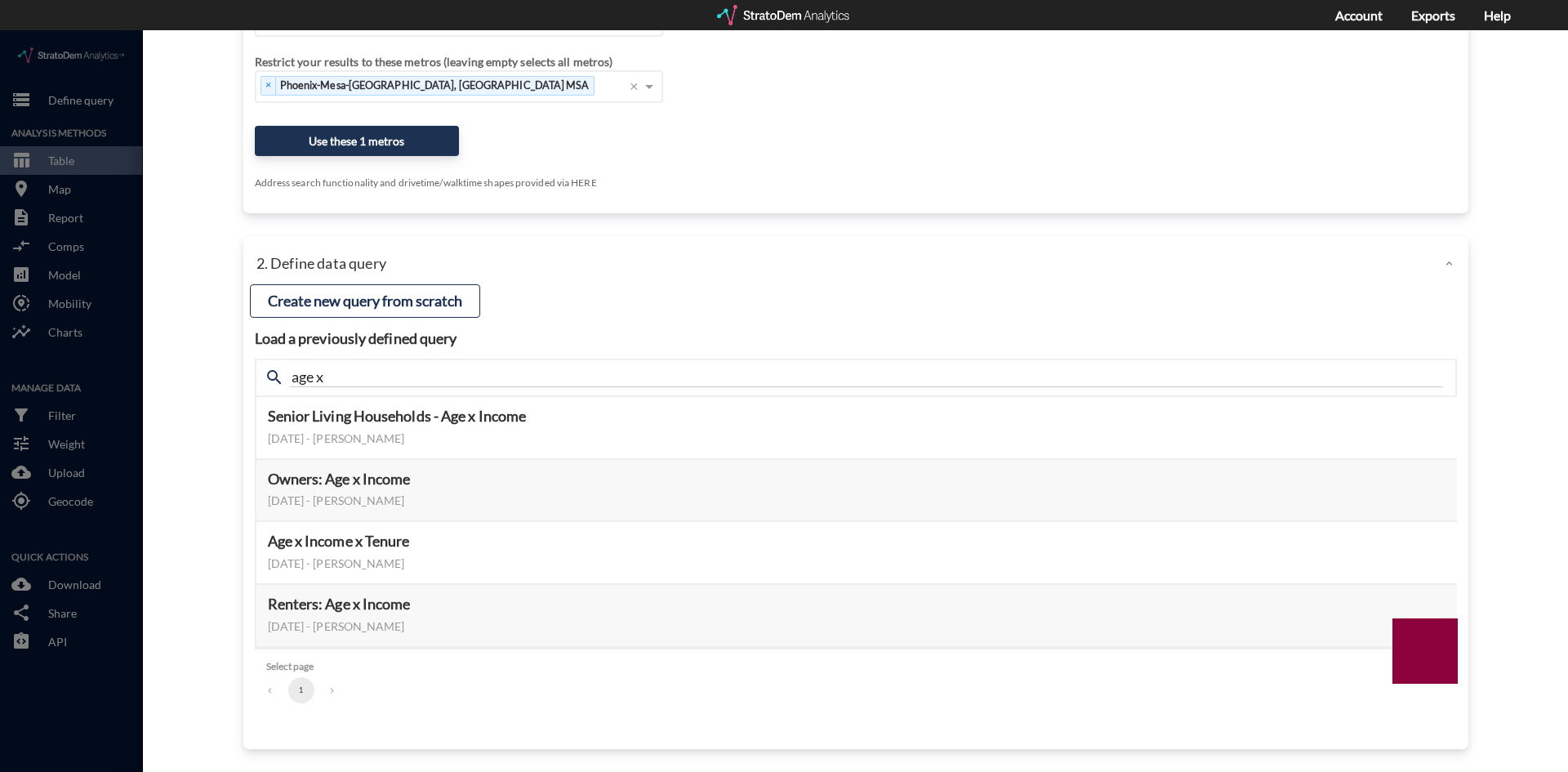
scroll to position [160, 0]
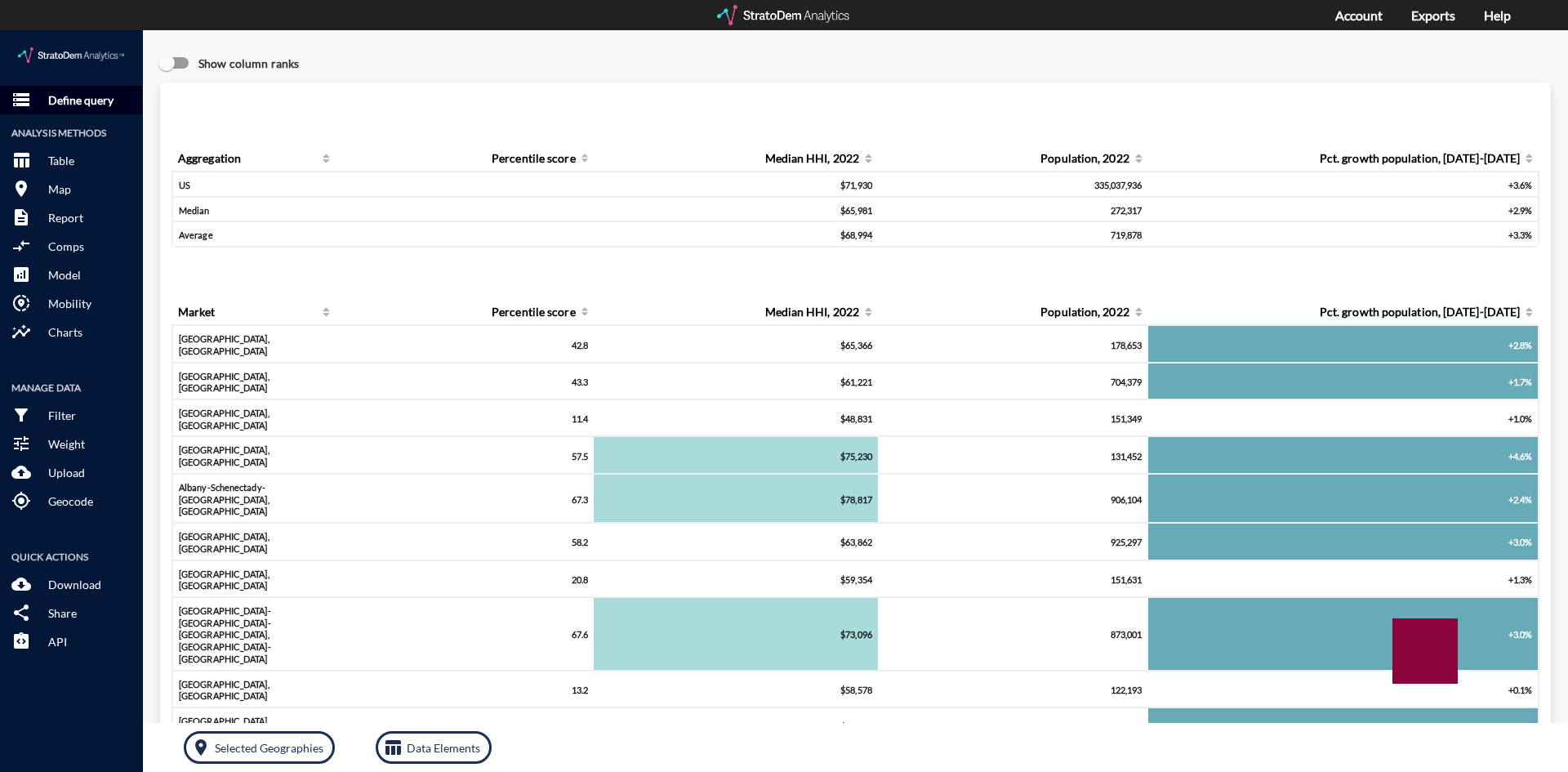
click p "Define query"
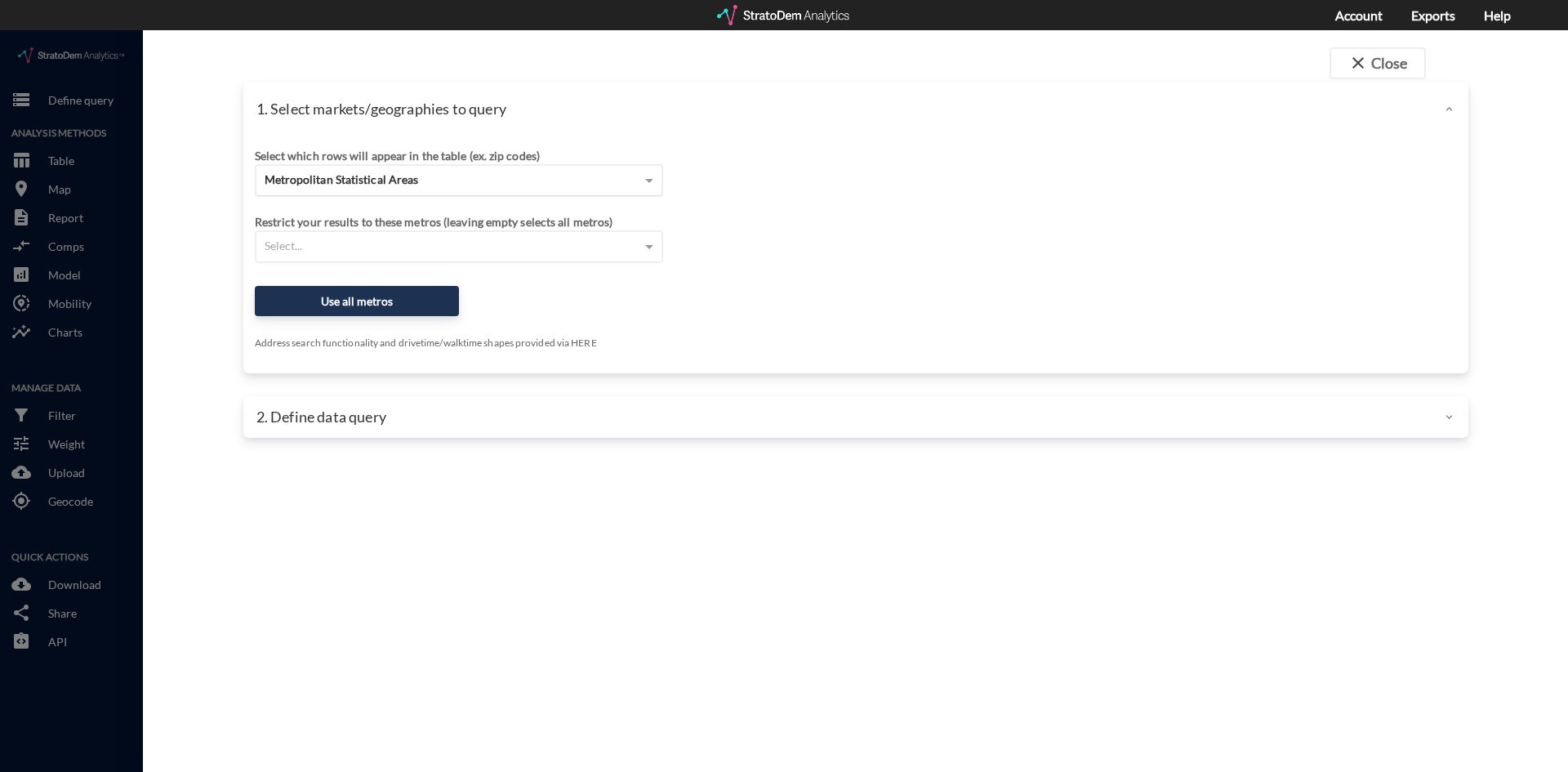
click div "Metropolitan Statistical Areas"
click div "Select which rows will appear in the table (ex. zip codes) Metropolitan Statist…"
drag, startPoint x: 513, startPoint y: 236, endPoint x: 520, endPoint y: 231, distance: 8.6
click div "Restrict your results to these metros (leaving empty selects all metros) Select…"
click div "Select..."
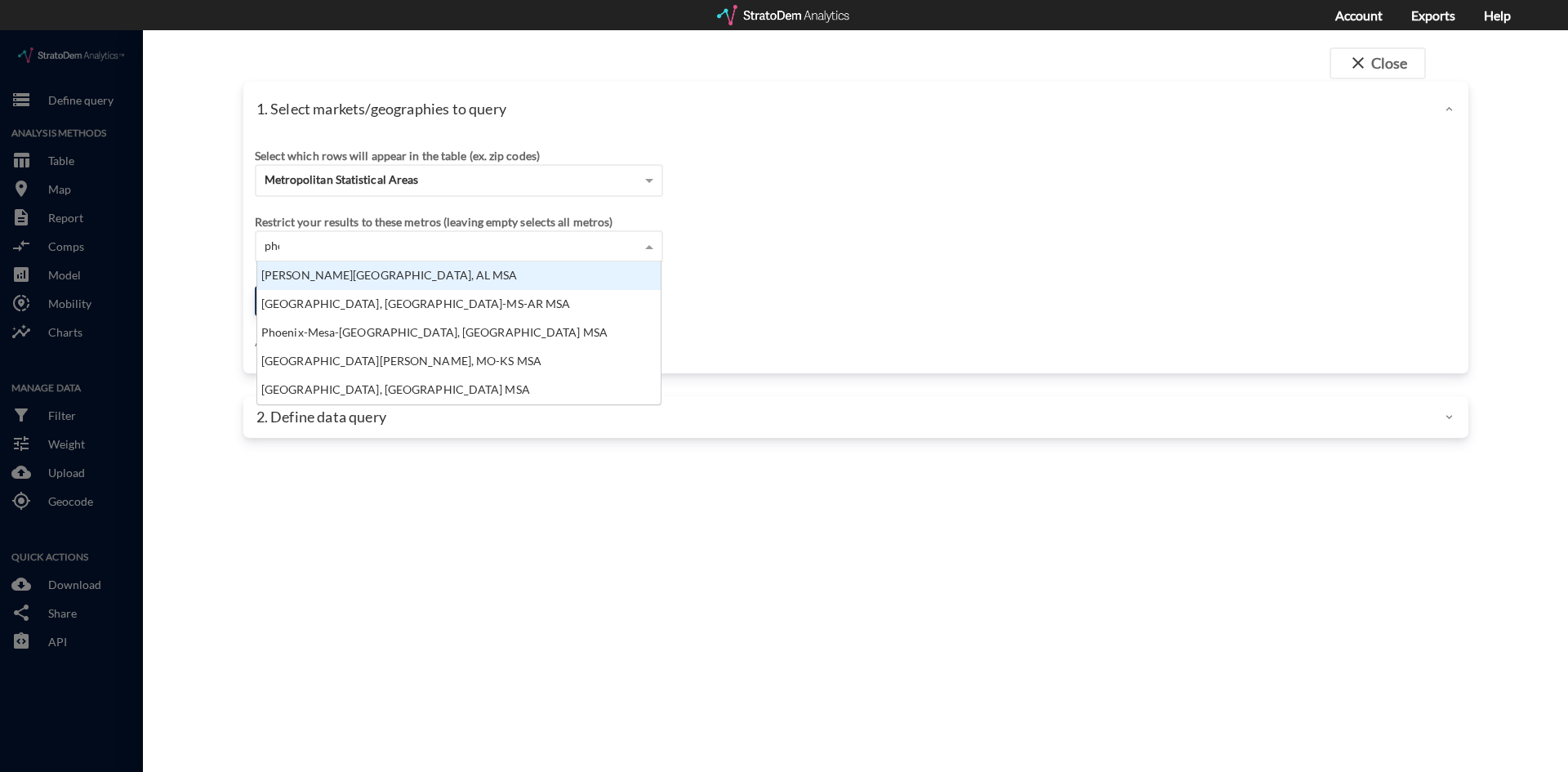
scroll to position [16, 394]
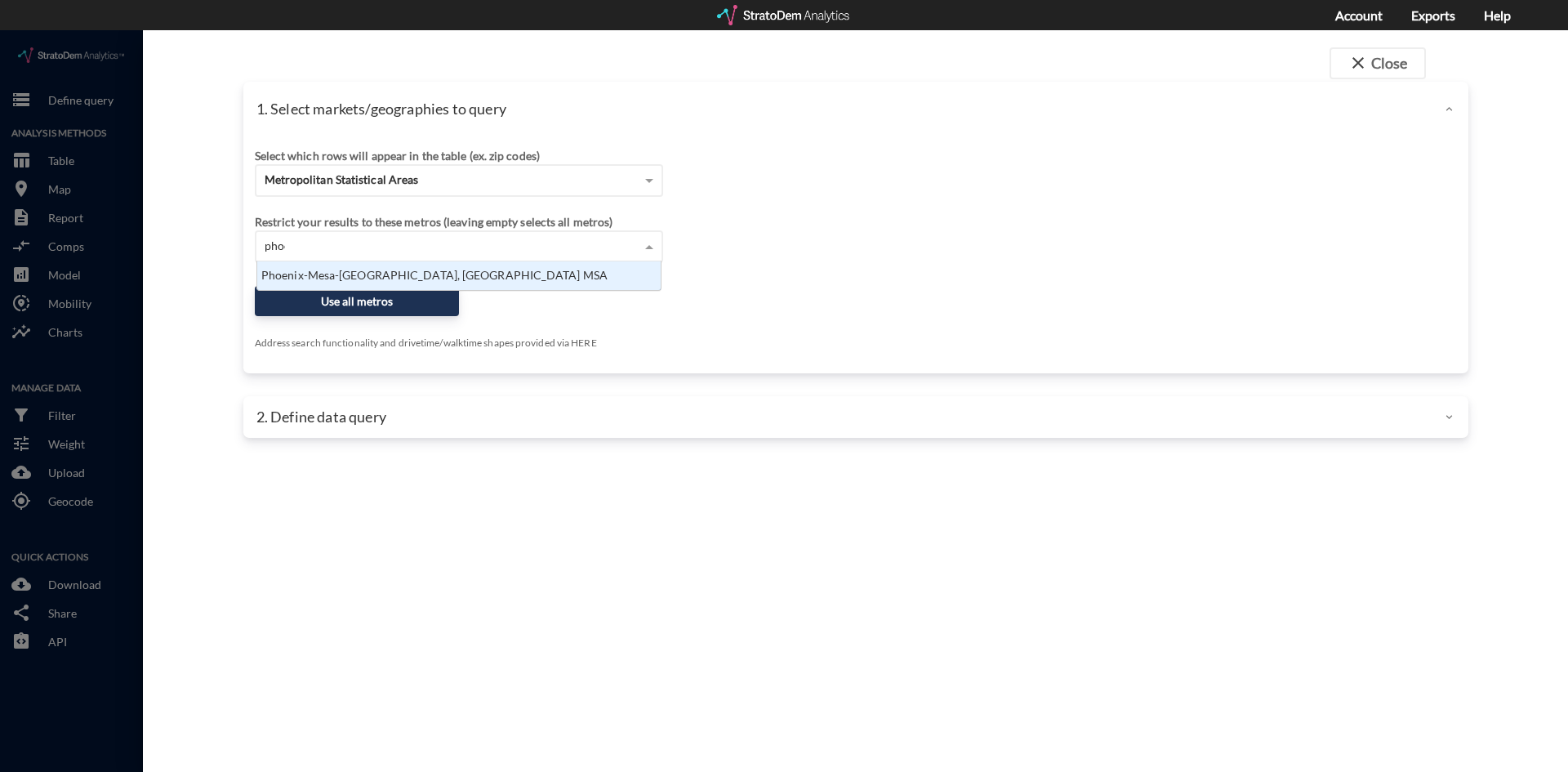
type input "phoen"
click div "Phoenix-Mesa-Scottsdale, AZ MSA"
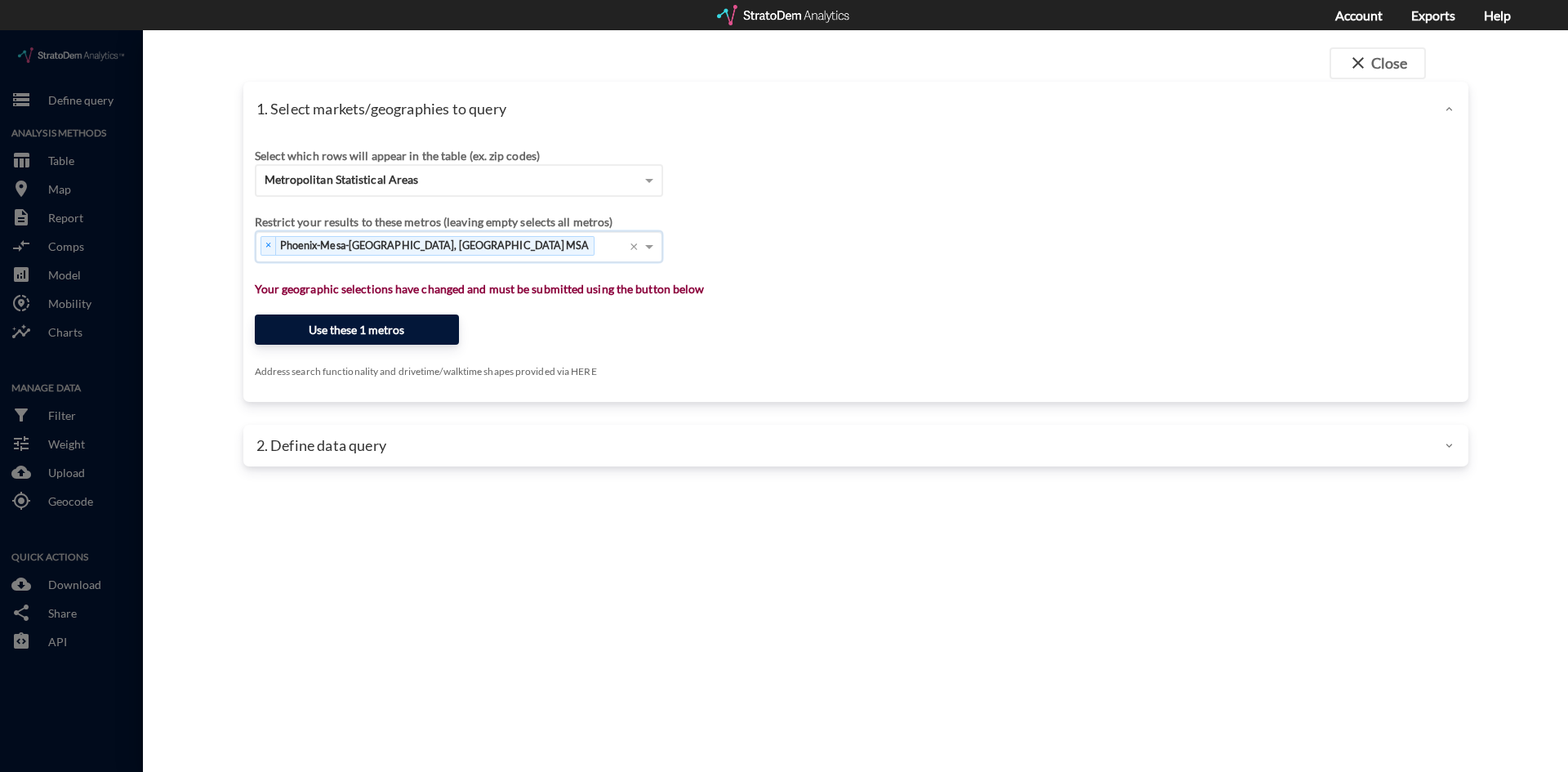
click button "Use these 1 metros"
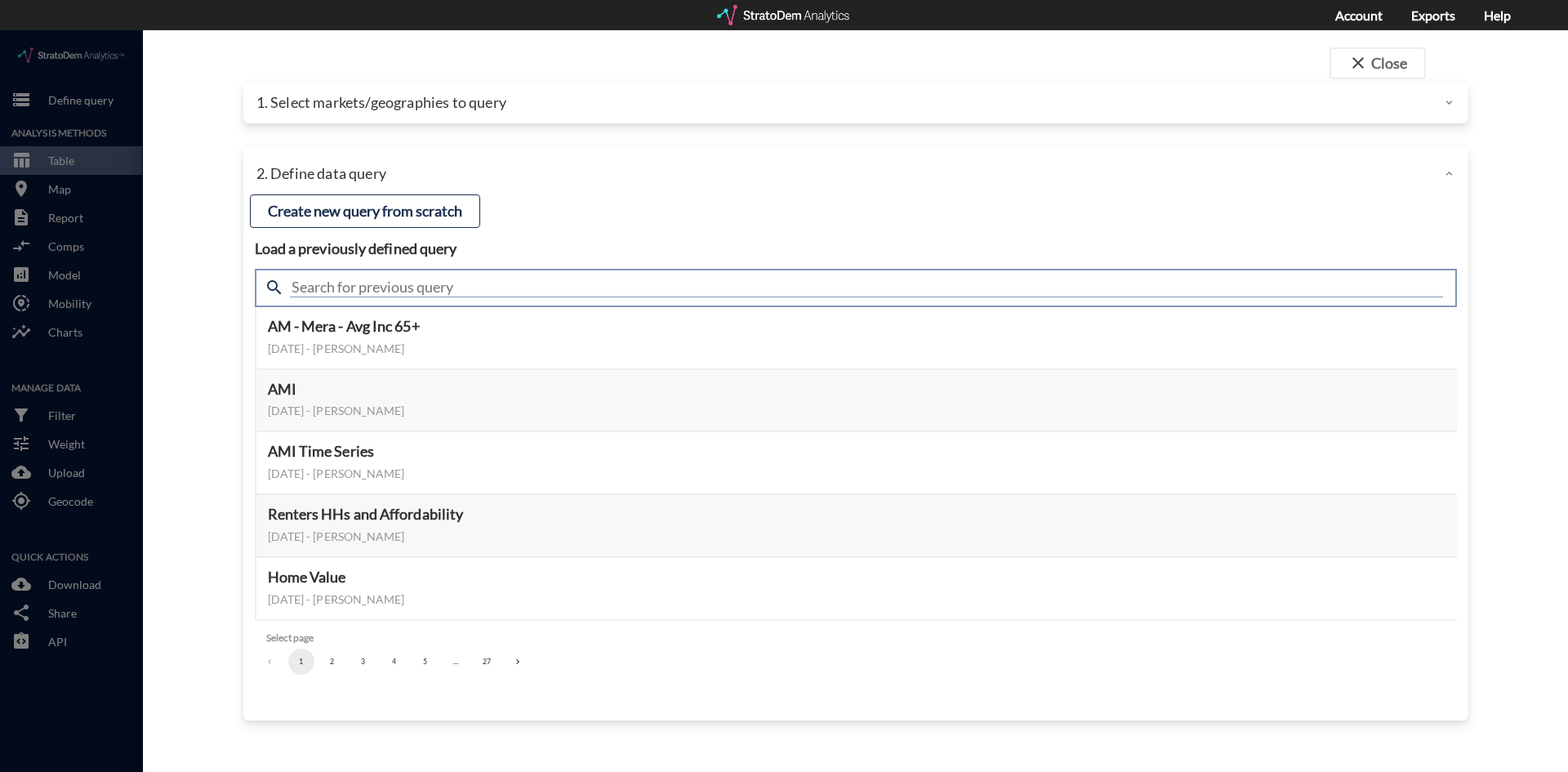
click input "text"
click input "age x"
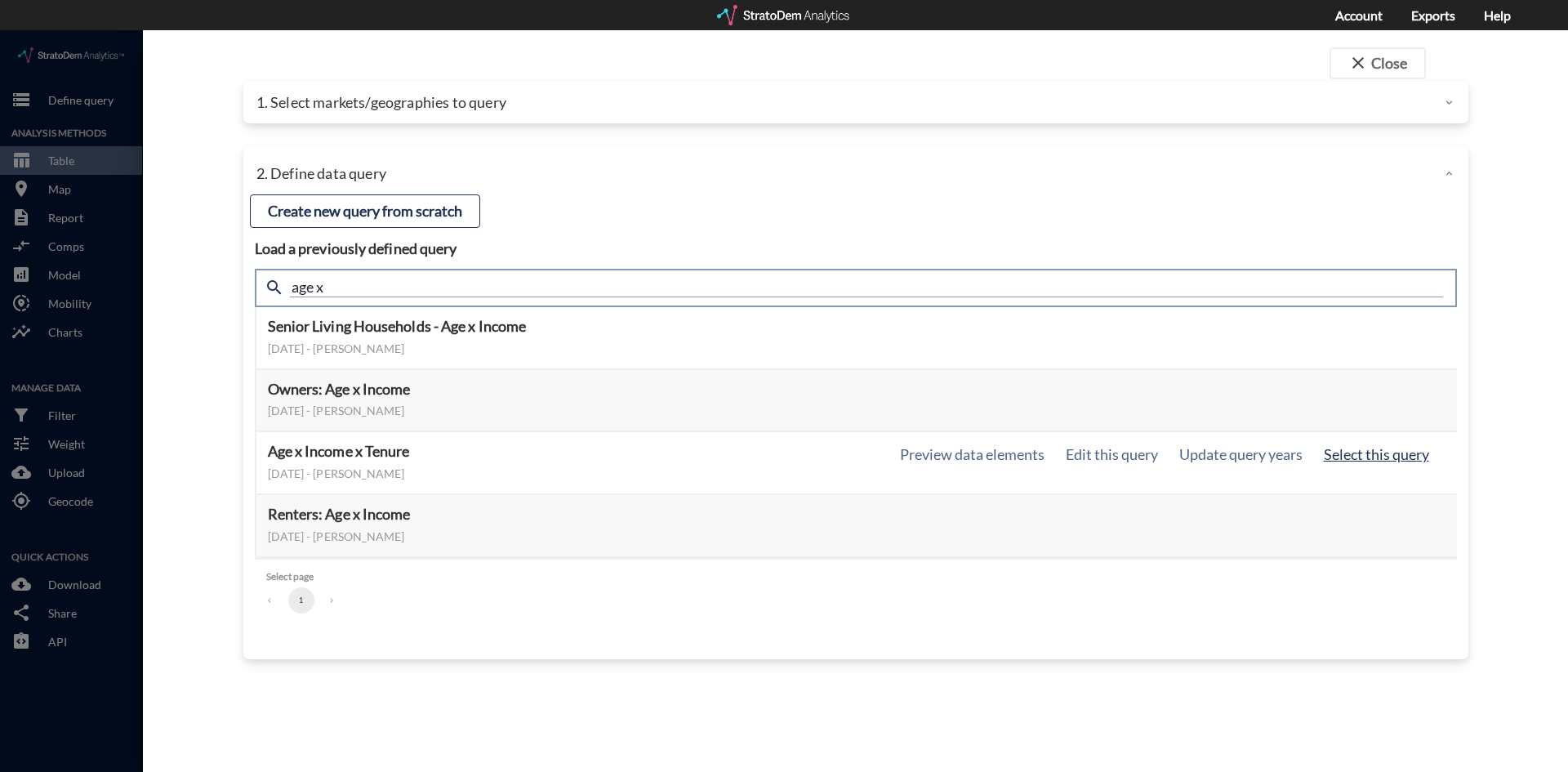
type input "age x"
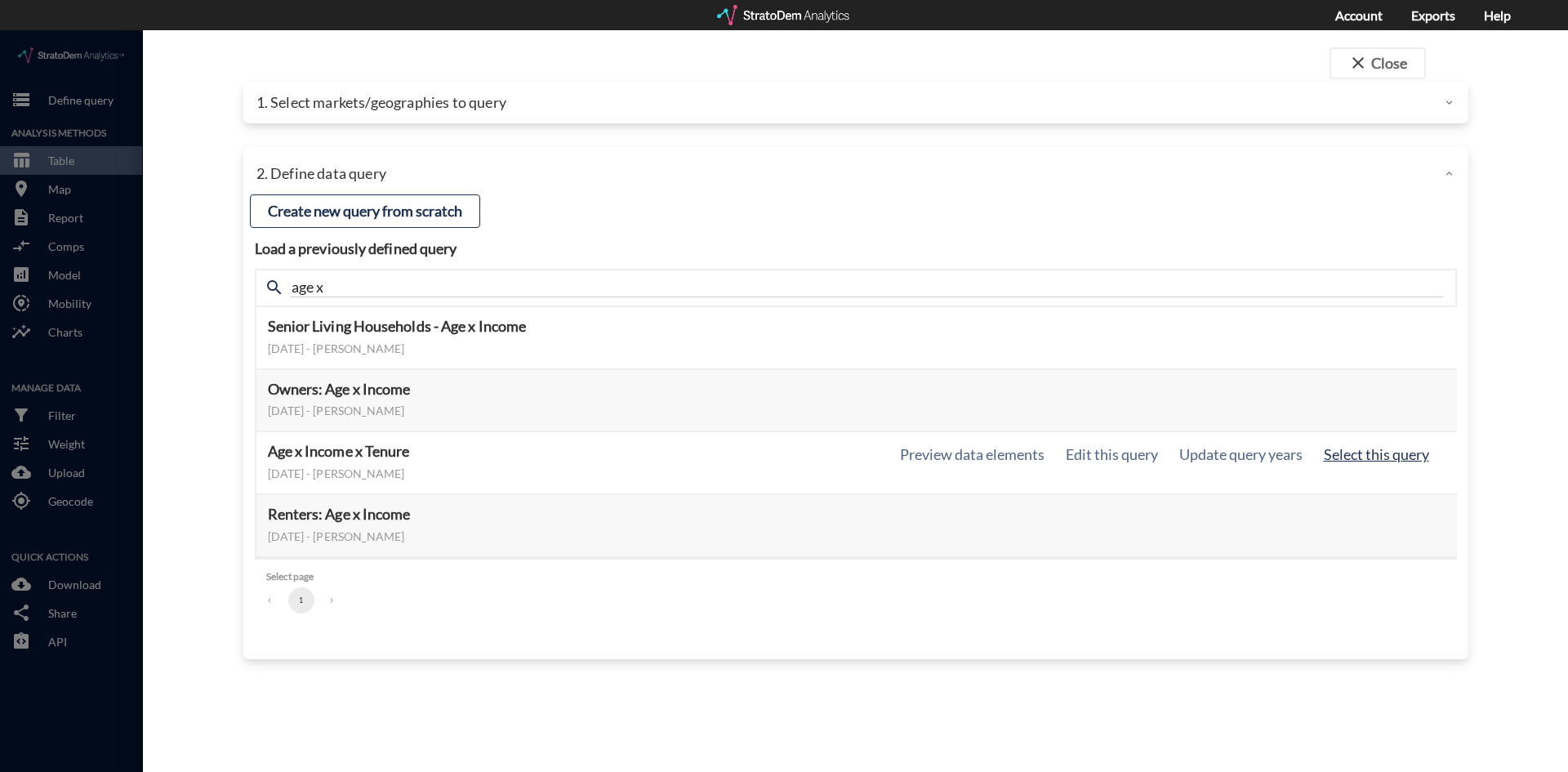
click button "Select this query"
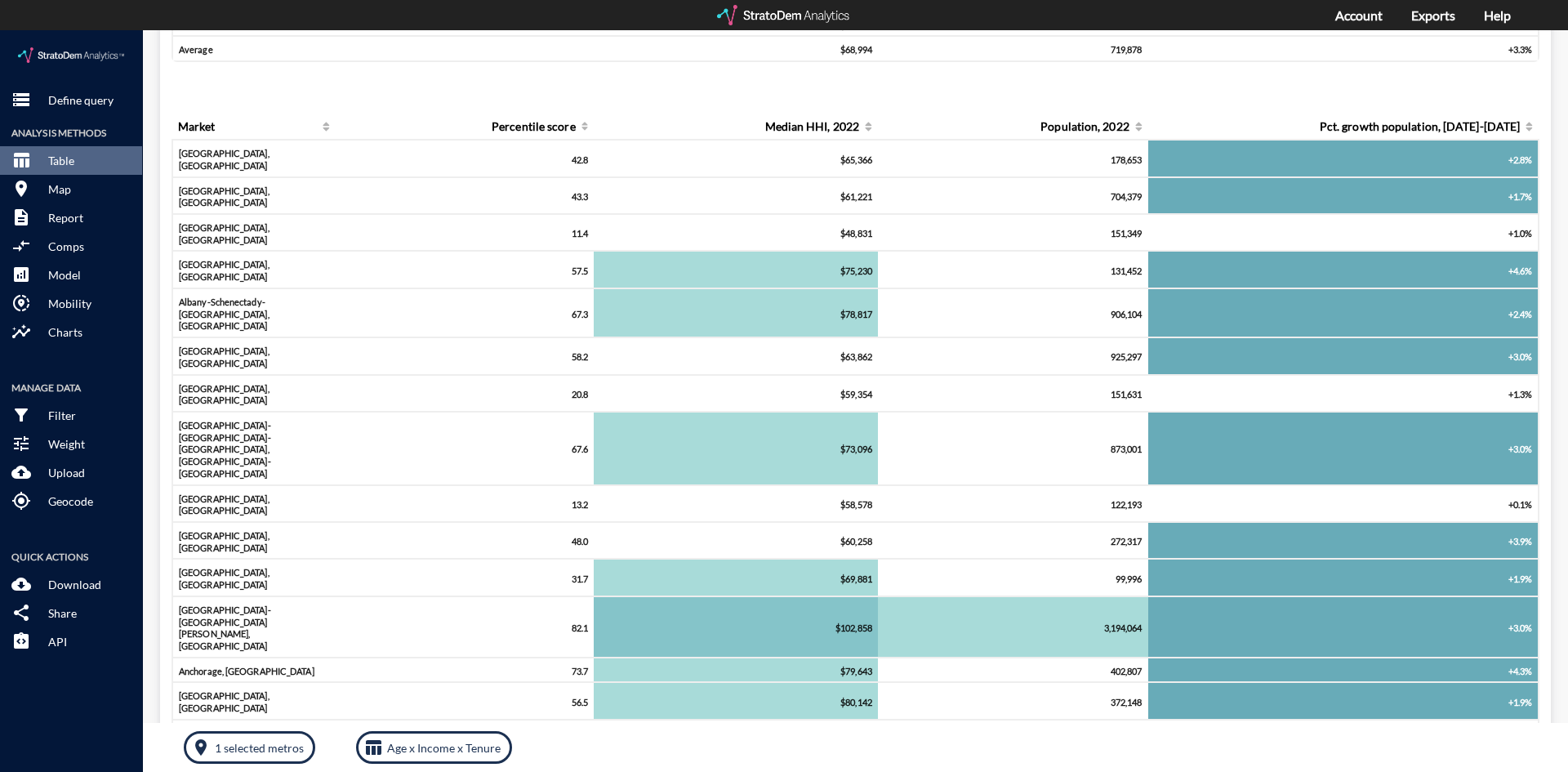
scroll to position [0, 0]
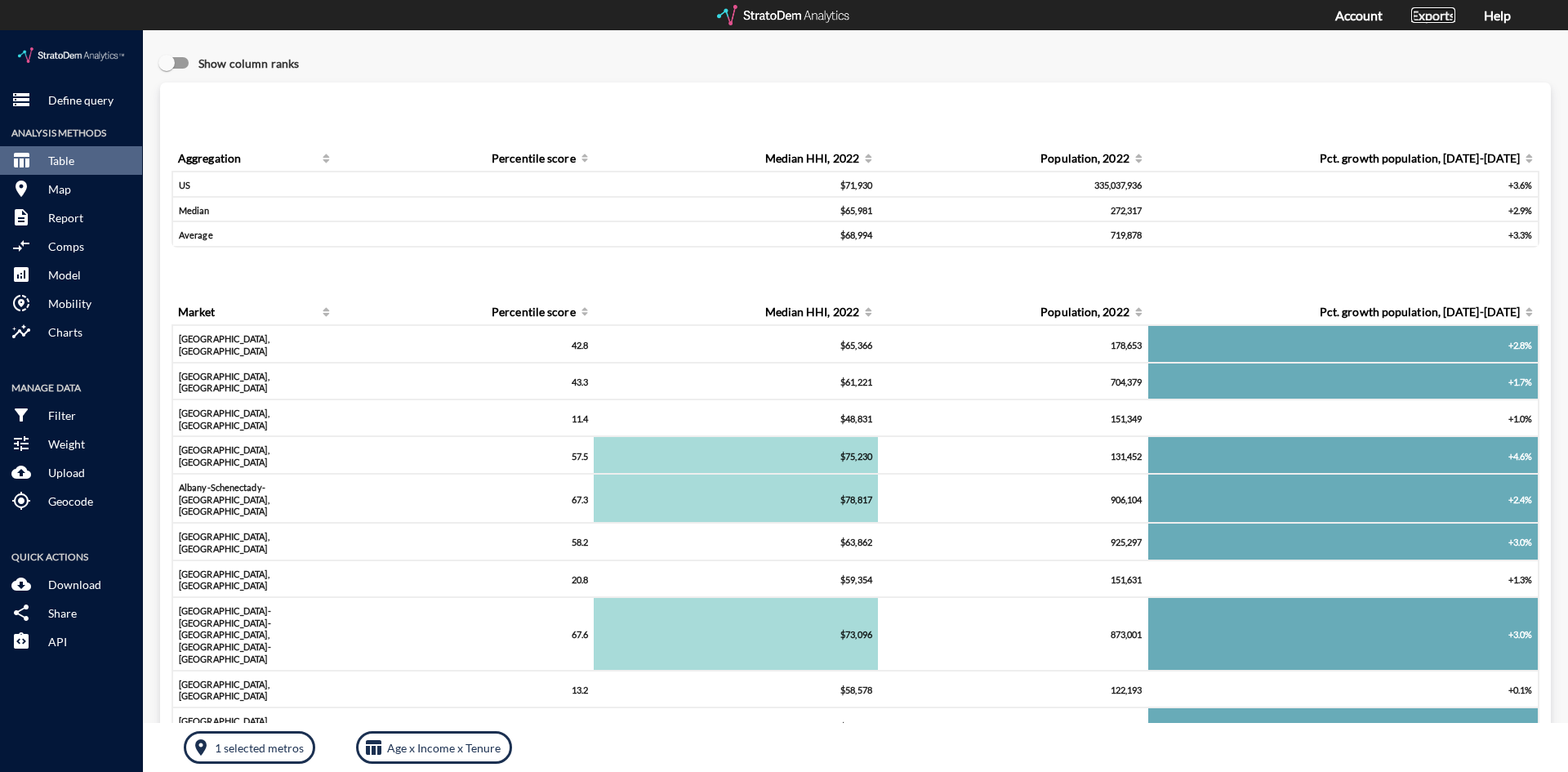
click at [1448, 23] on link "Exports" at bounding box center [1433, 15] width 44 height 16
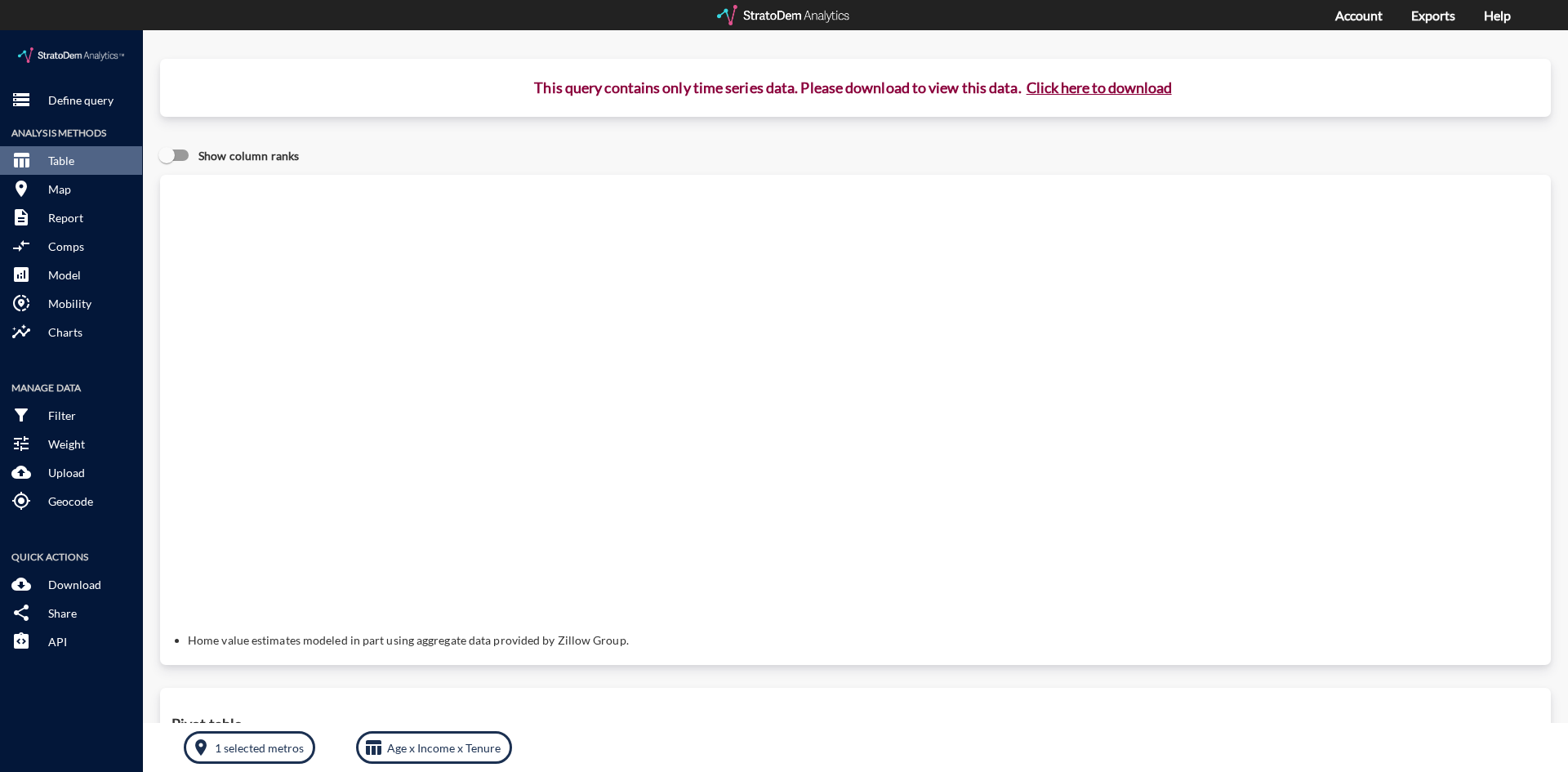
click button "Click here to download"
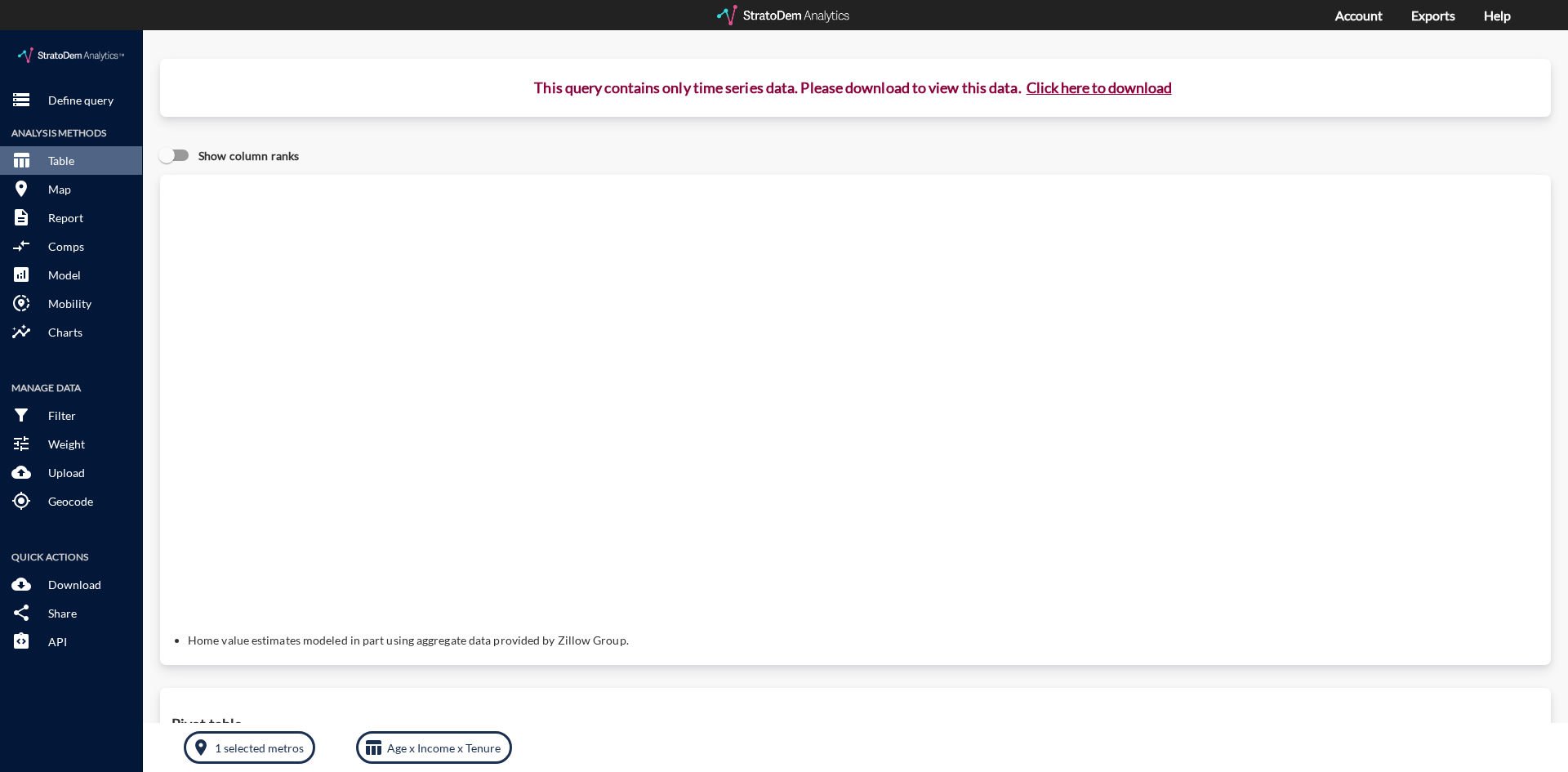
click button "Click here to download"
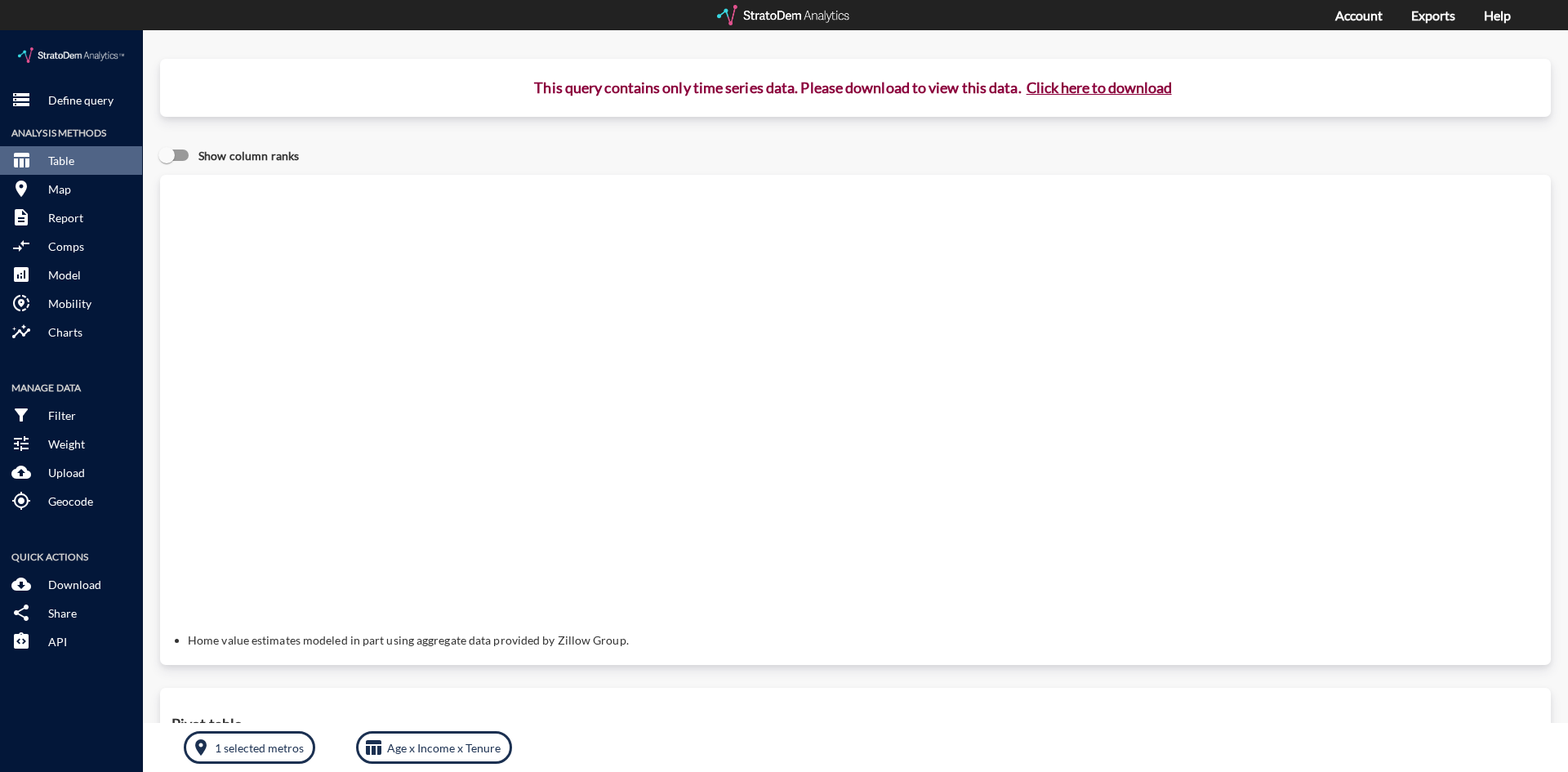
click button "Click here to download"
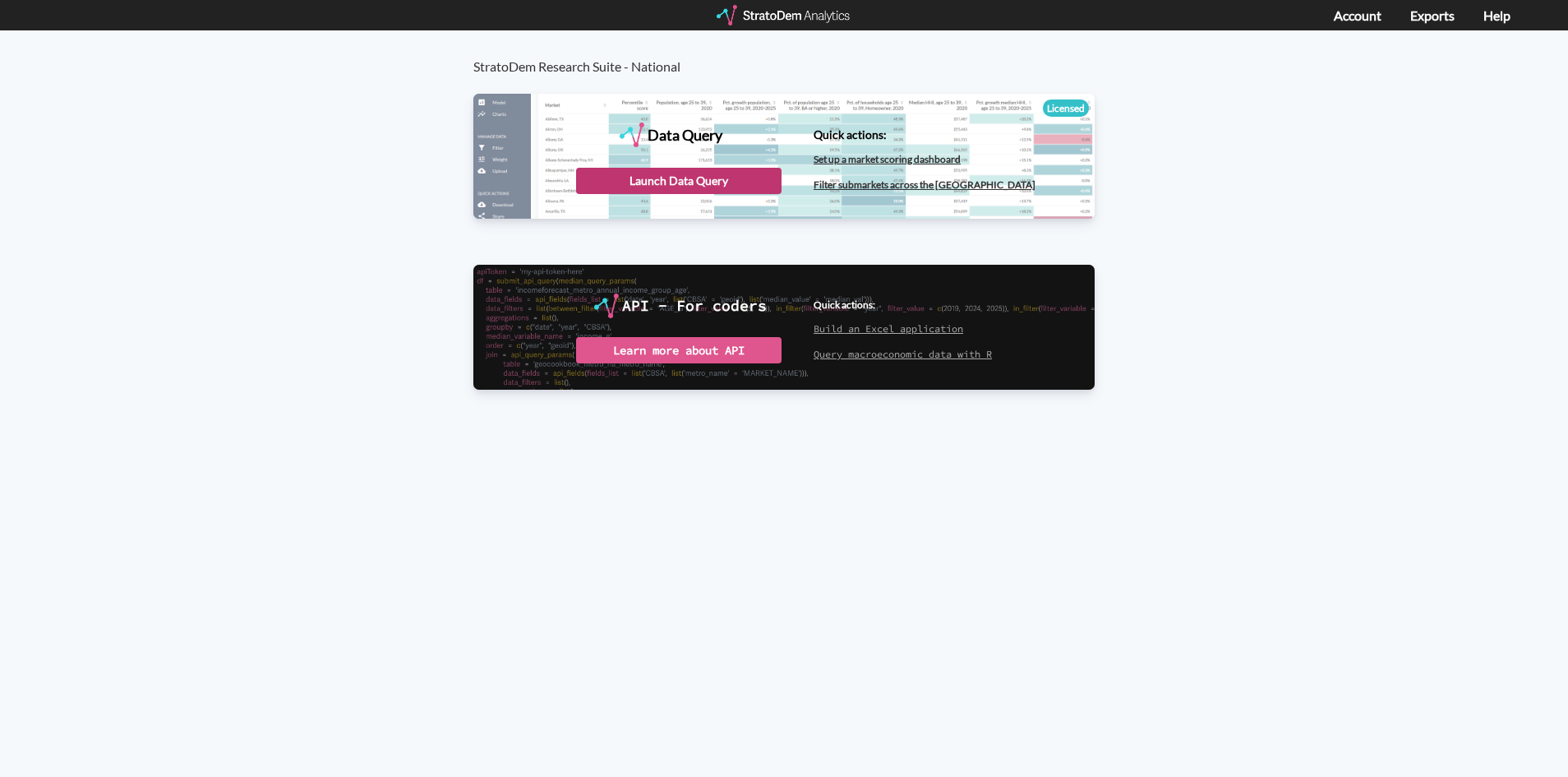
click at [737, 177] on div "Launch Data Query" at bounding box center [679, 181] width 206 height 26
